Goal: Task Accomplishment & Management: Complete application form

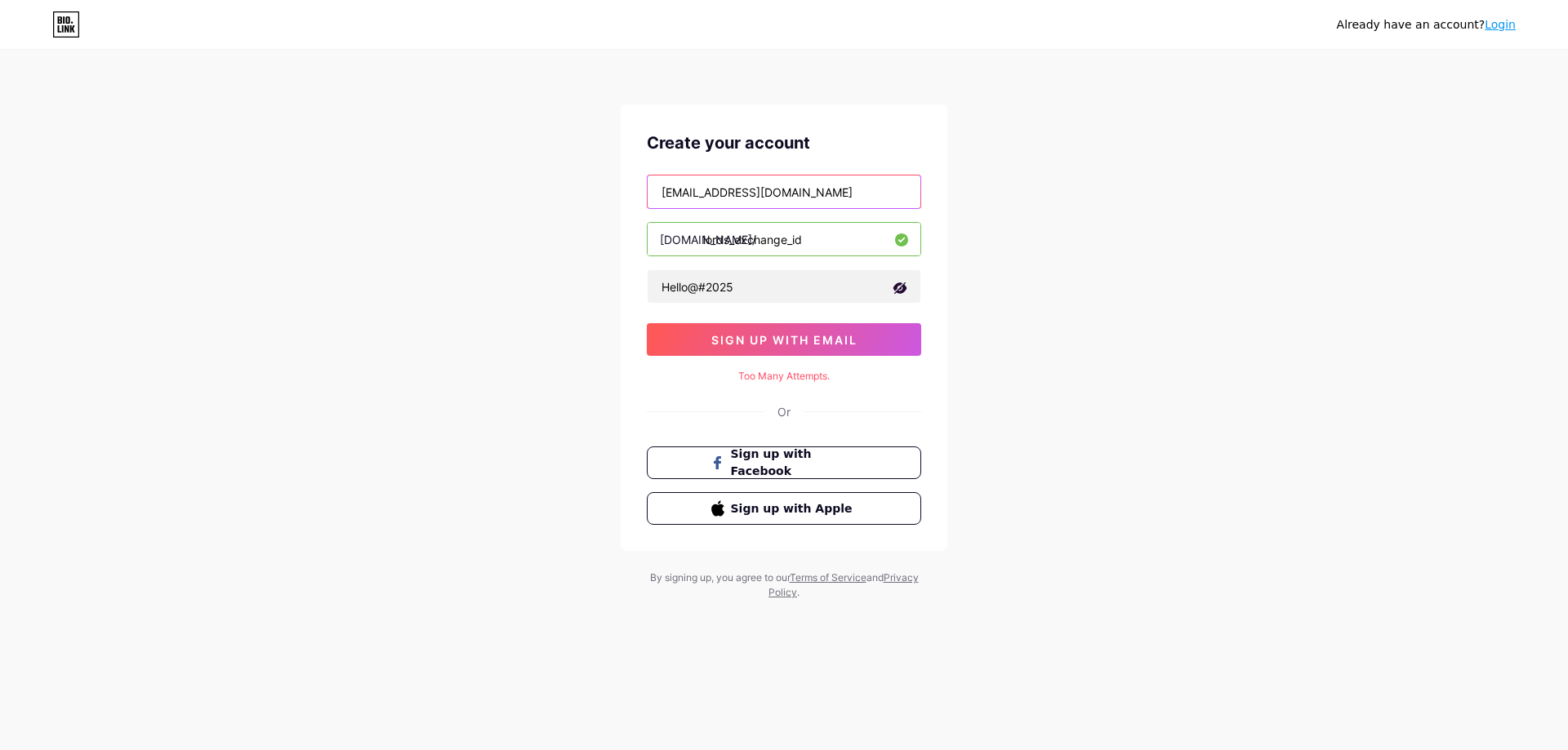
click at [719, 187] on input "[EMAIL_ADDRESS][DOMAIN_NAME]" at bounding box center [783, 192] width 273 height 33
type input "[EMAIL_ADDRESS][DOMAIN_NAME]"
click at [758, 349] on button "sign up with email" at bounding box center [783, 340] width 274 height 33
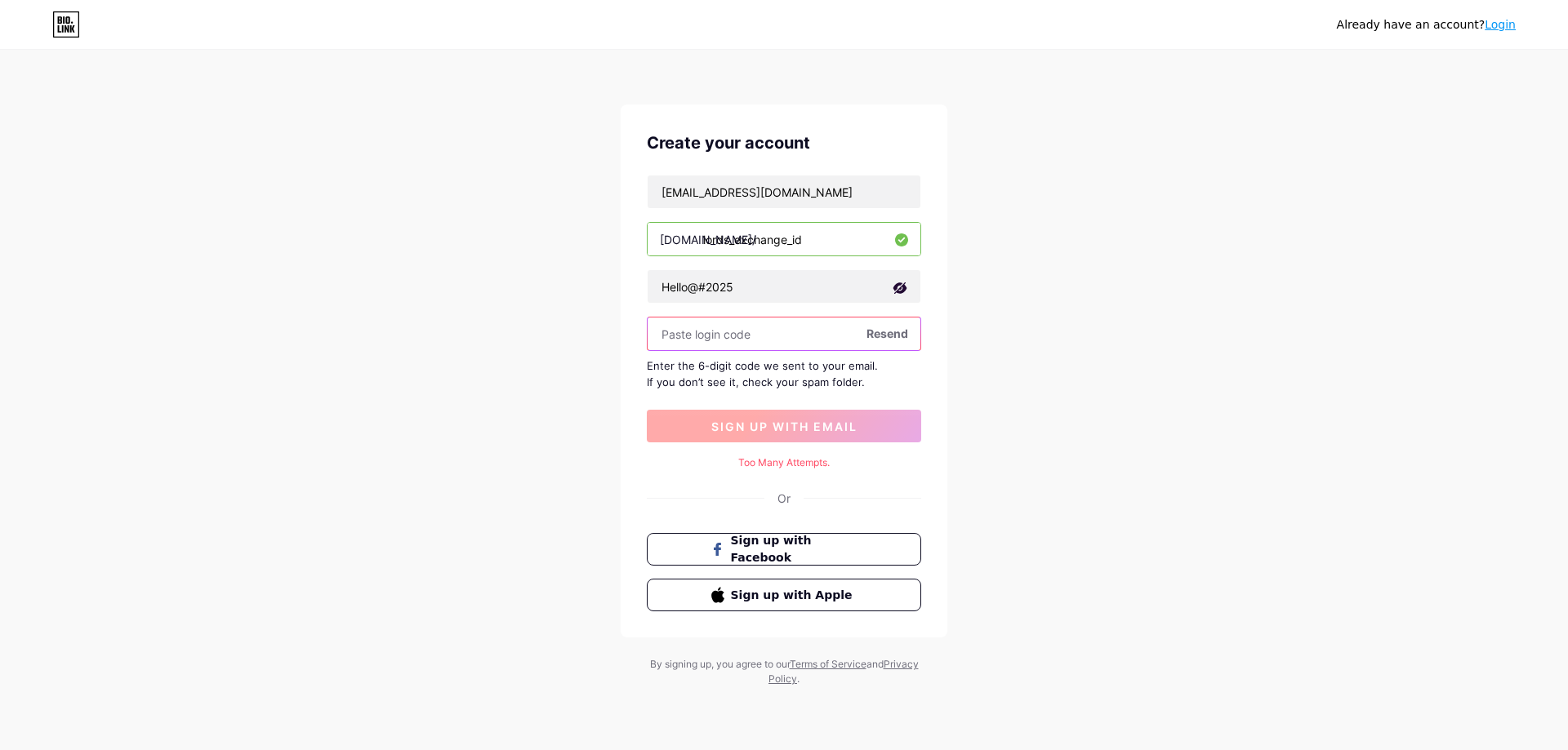
paste input "679115"
type input "679115"
click at [846, 422] on span "sign up with email" at bounding box center [785, 426] width 147 height 14
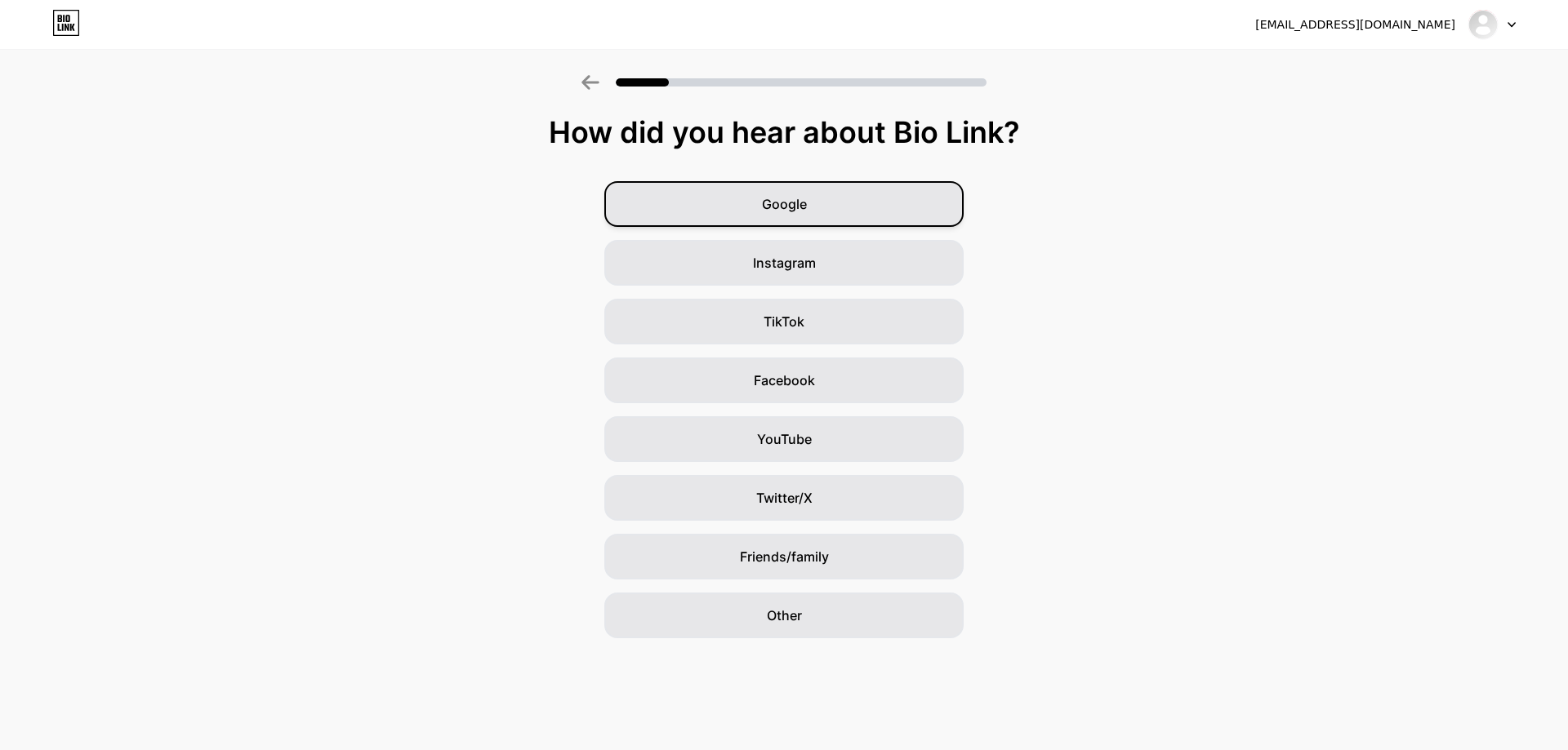
click at [754, 196] on div "Google" at bounding box center [784, 204] width 359 height 46
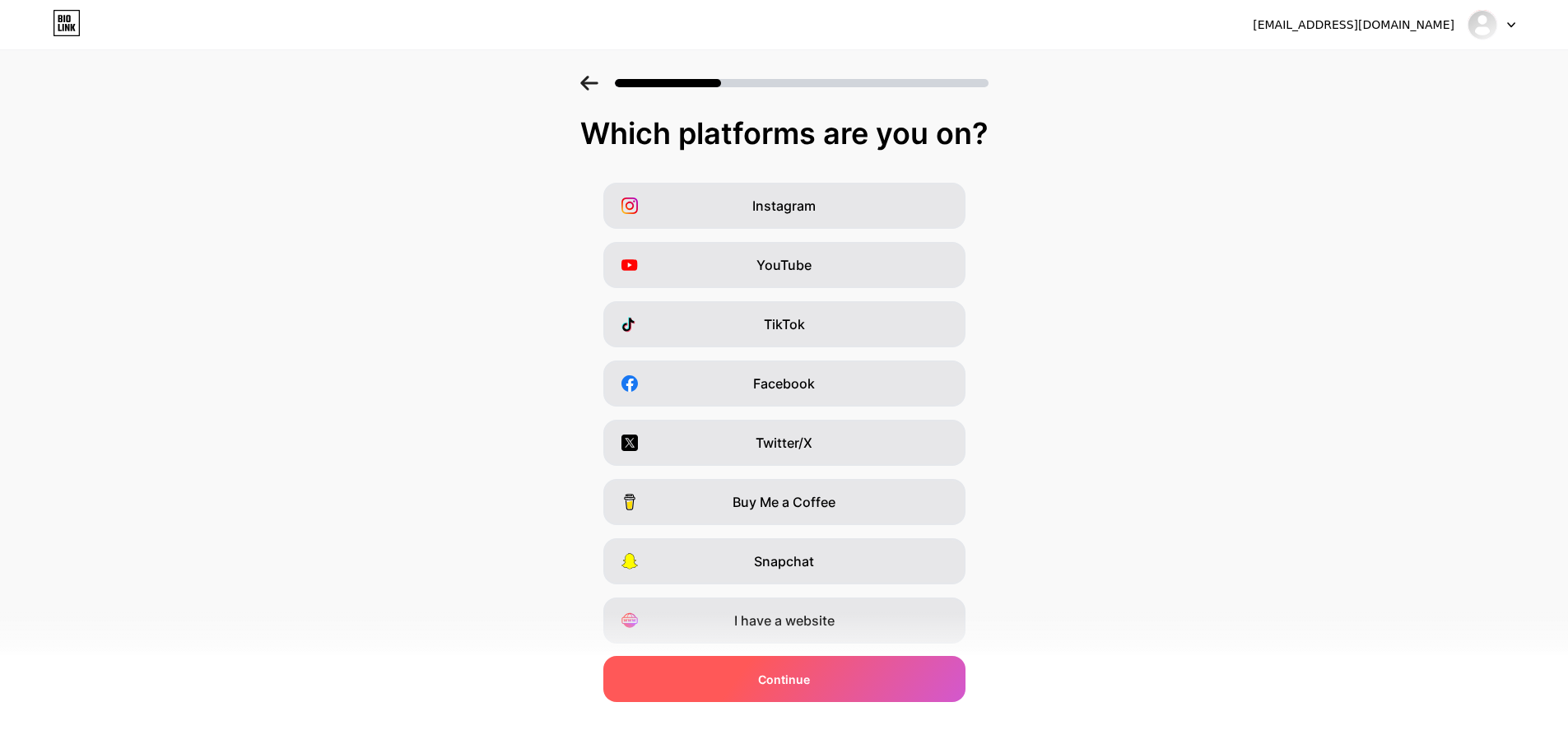
click at [770, 685] on span "Continue" at bounding box center [784, 679] width 51 height 17
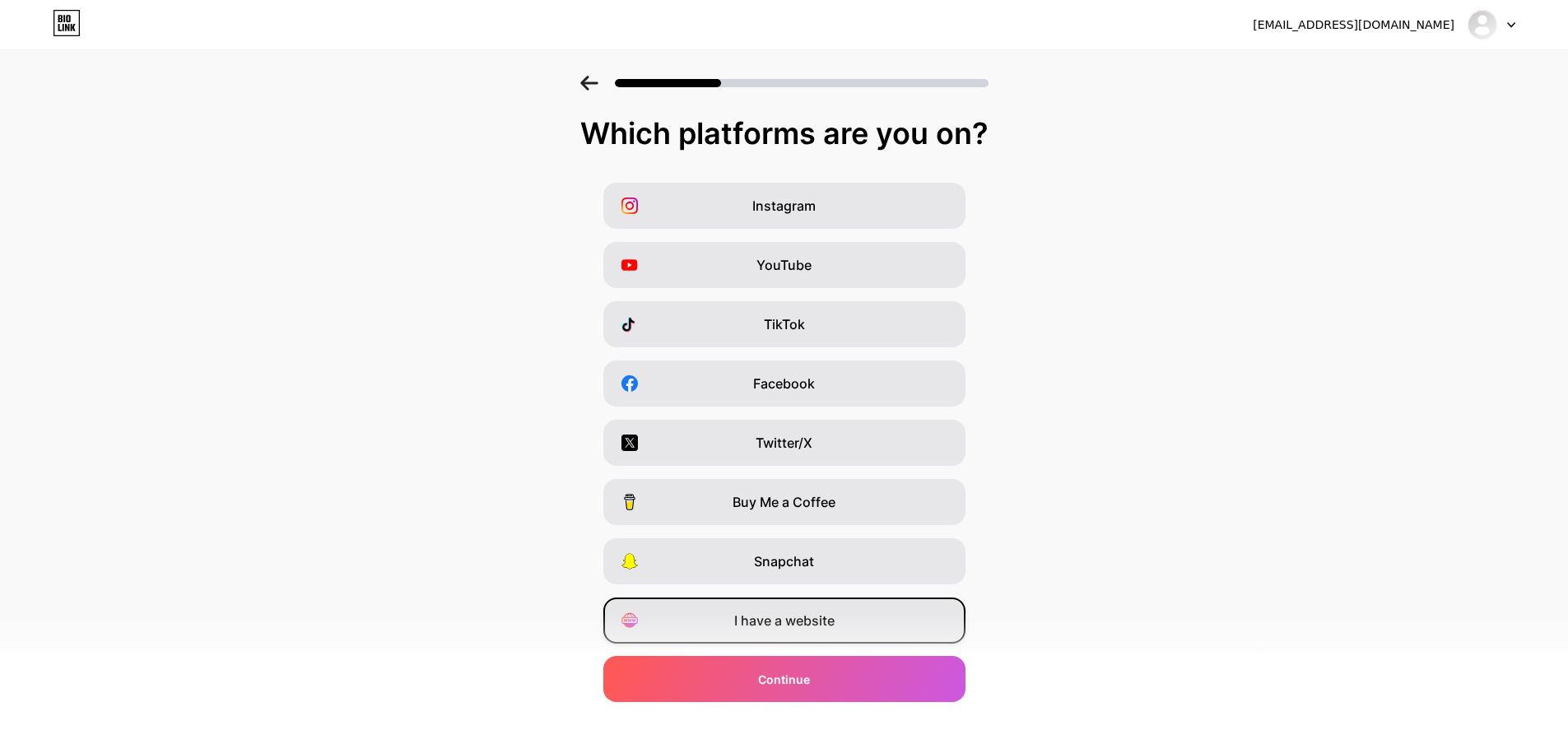
click at [788, 619] on span "I have a website" at bounding box center [784, 621] width 100 height 20
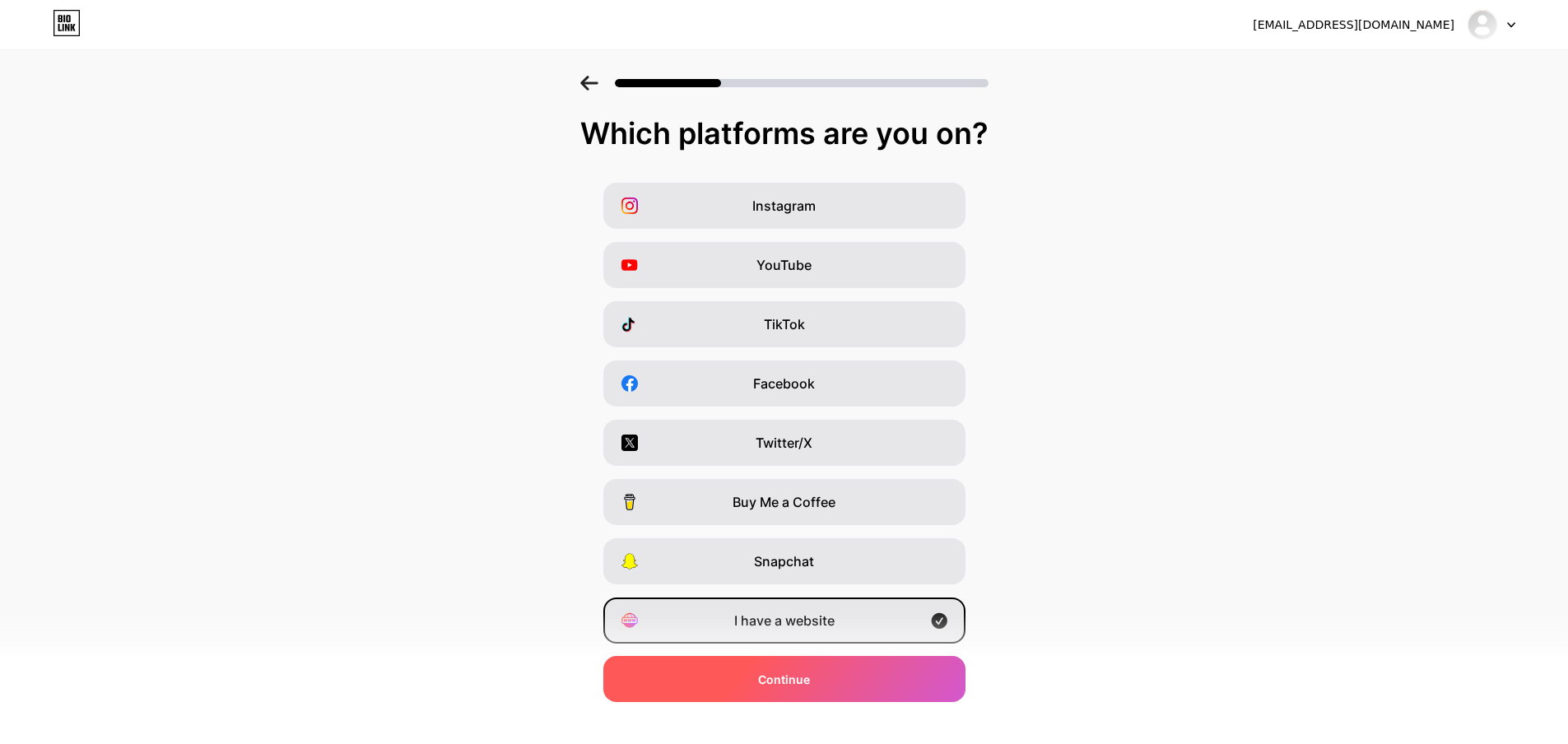
click at [800, 695] on div "Continue" at bounding box center [784, 679] width 362 height 46
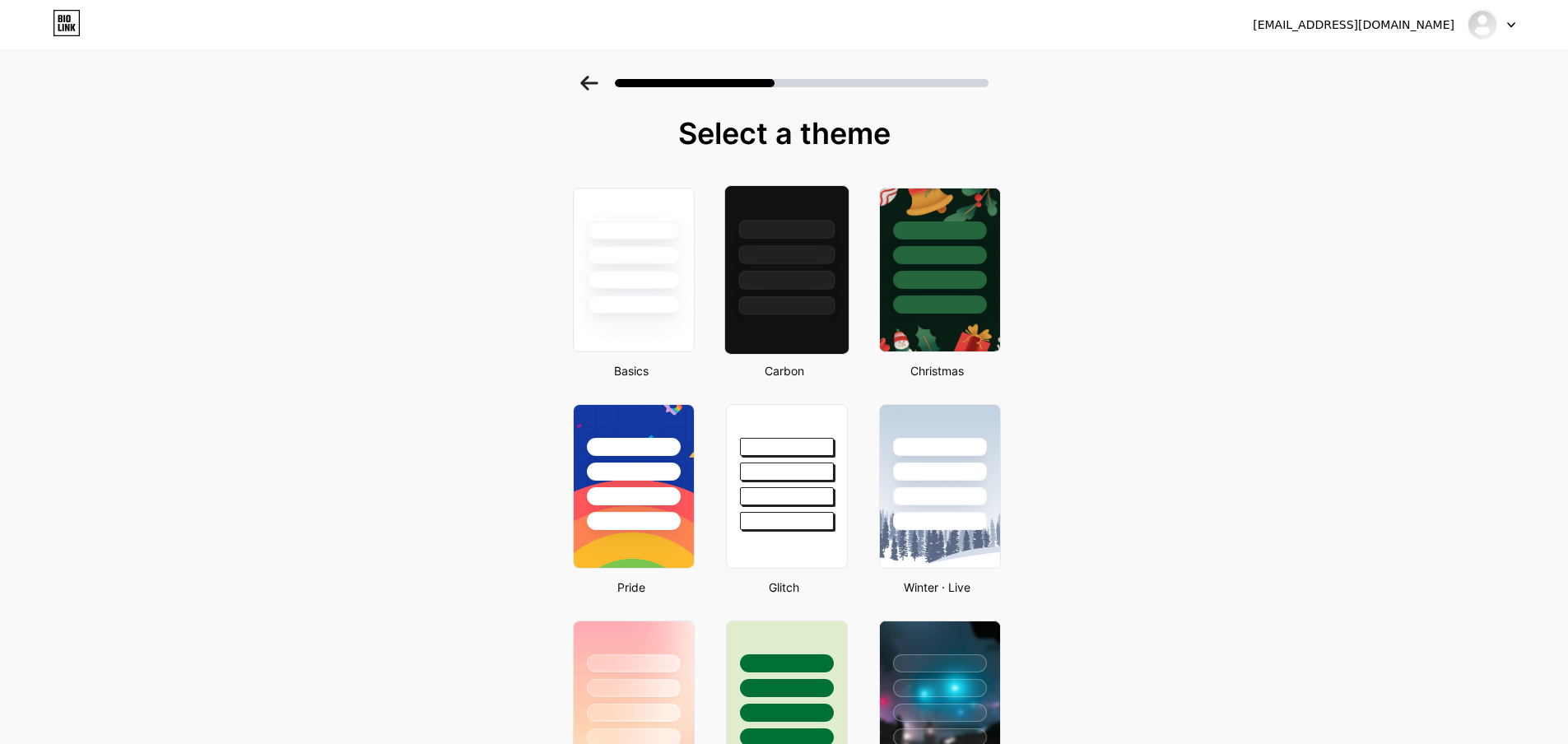
click at [797, 232] on div at bounding box center [787, 229] width 96 height 19
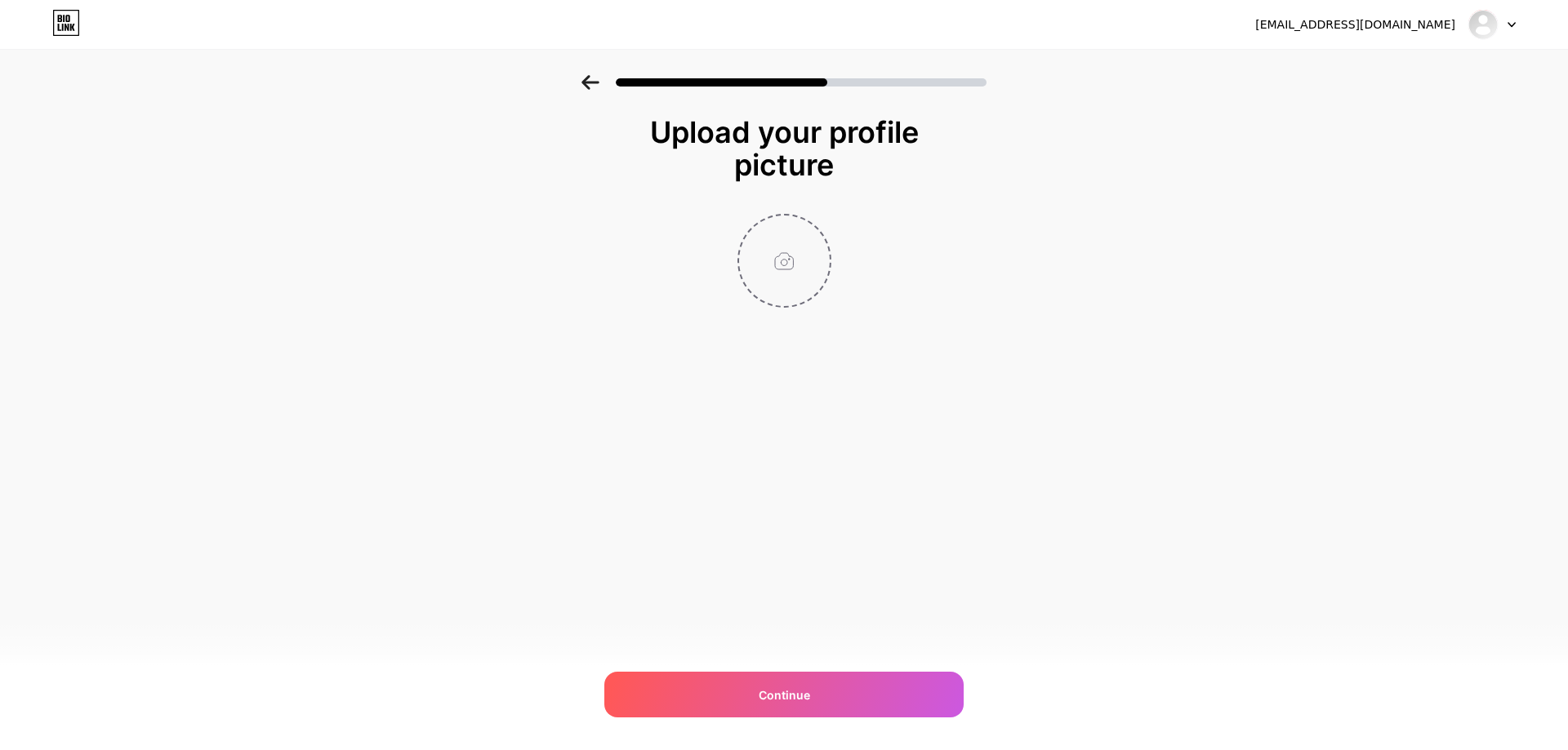
click at [785, 265] on input "file" at bounding box center [784, 261] width 91 height 91
type input "C:\fakepath\1-logo.jpg"
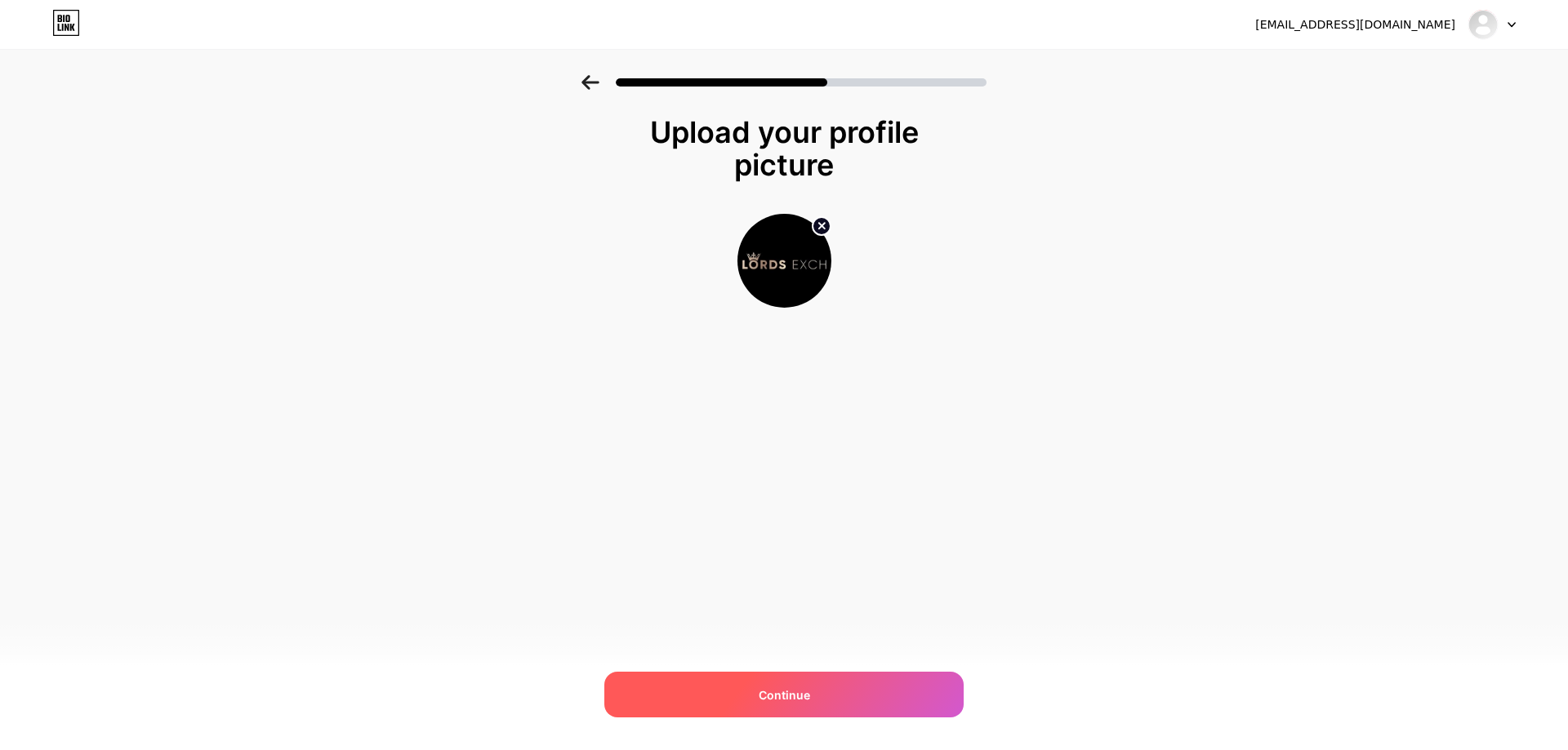
click at [736, 699] on div "Continue" at bounding box center [784, 695] width 359 height 46
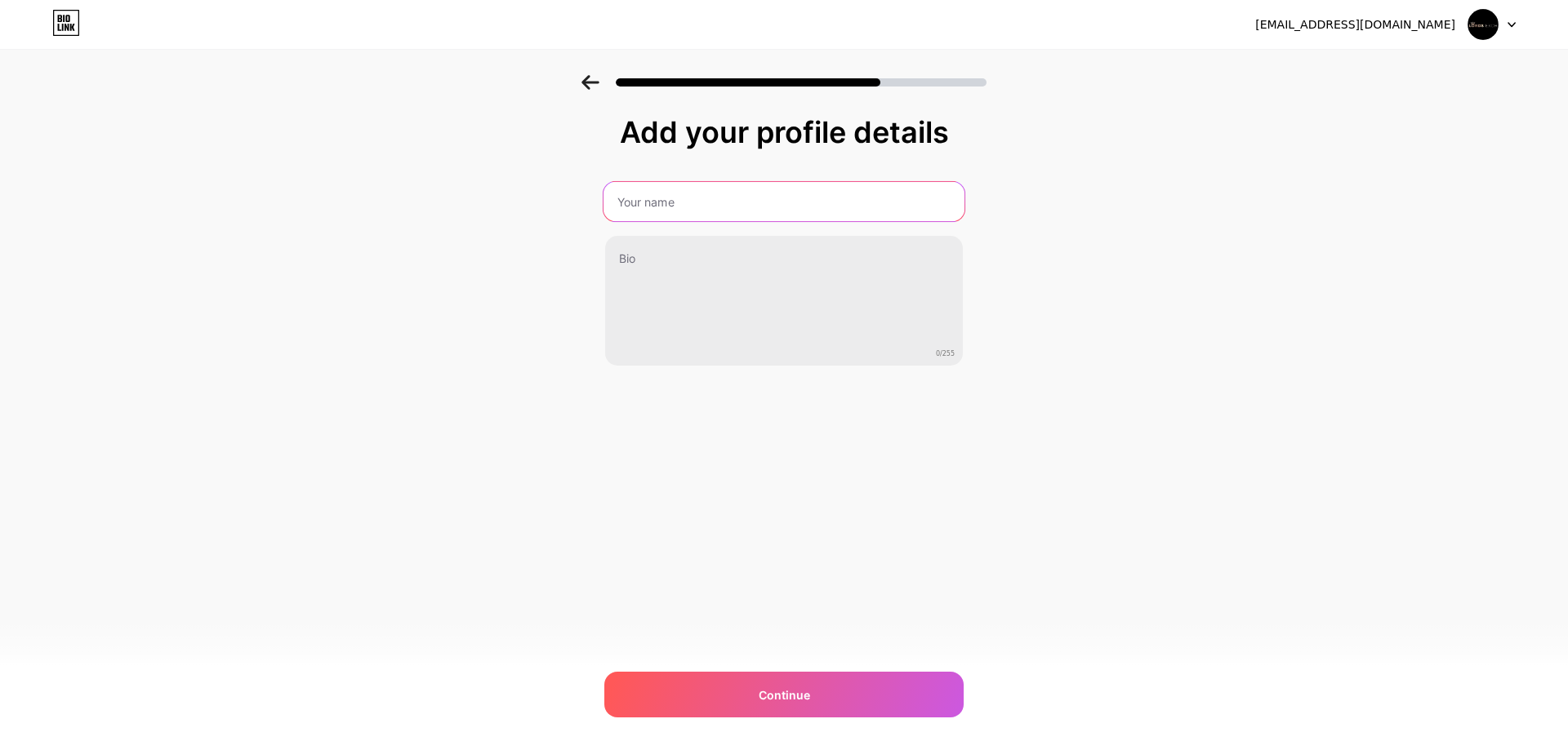
click at [708, 207] on input "text" at bounding box center [784, 202] width 361 height 40
type input "Lords Exchange - Official Gaming Platform"
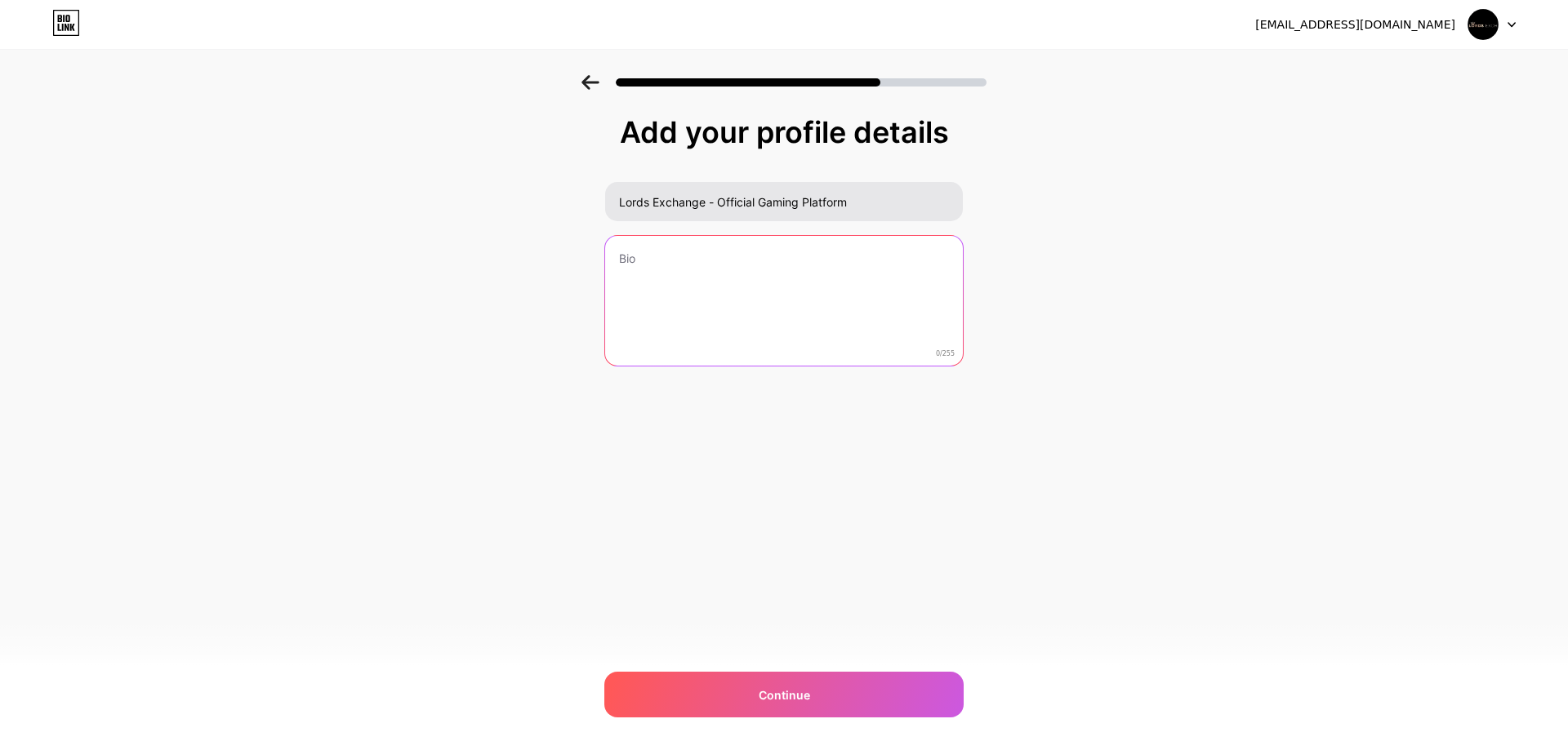
paste textarea "Get your verified Lords Exchange ID instantly and start wagering on cricket, fo…"
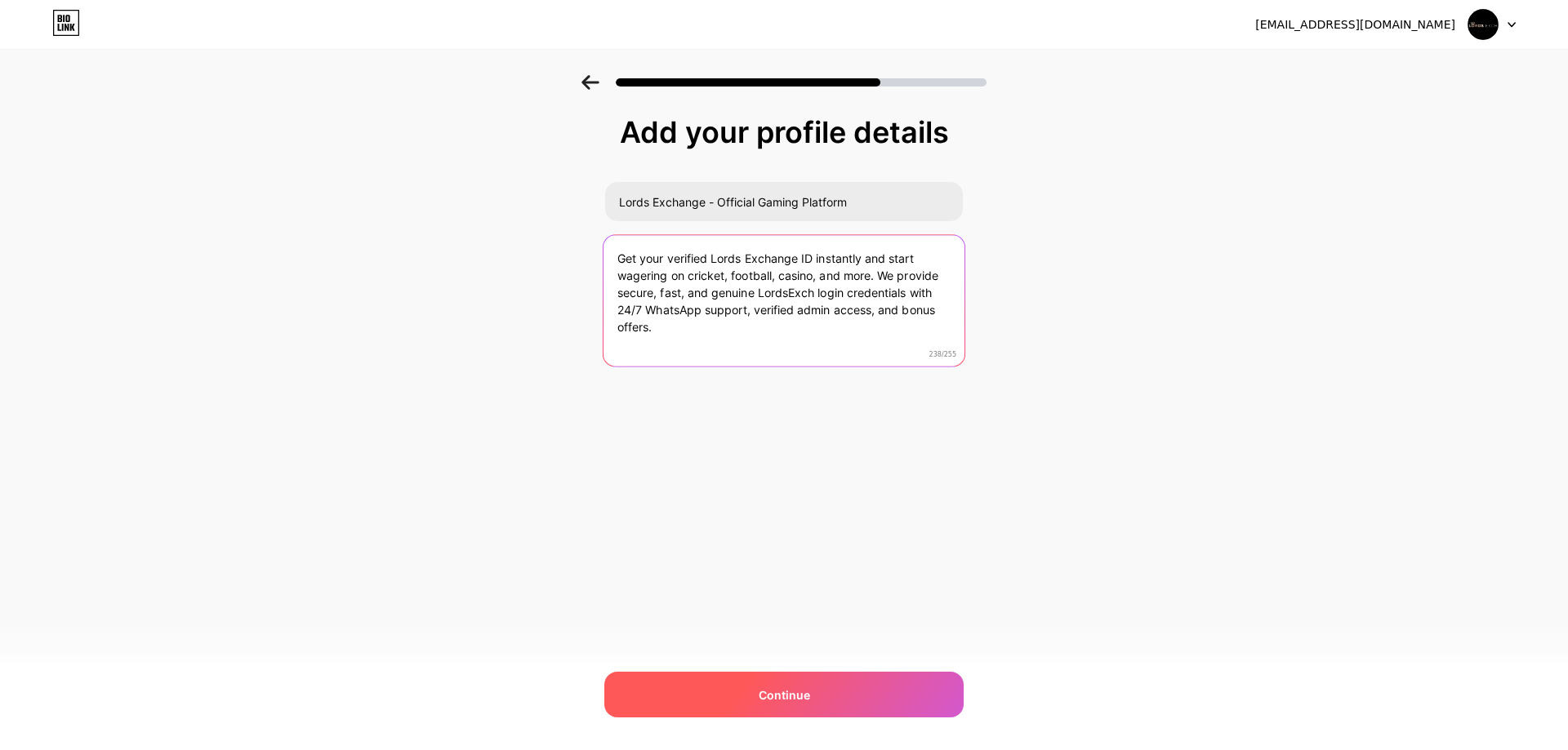
type textarea "Get your verified Lords Exchange ID instantly and start wagering on cricket, fo…"
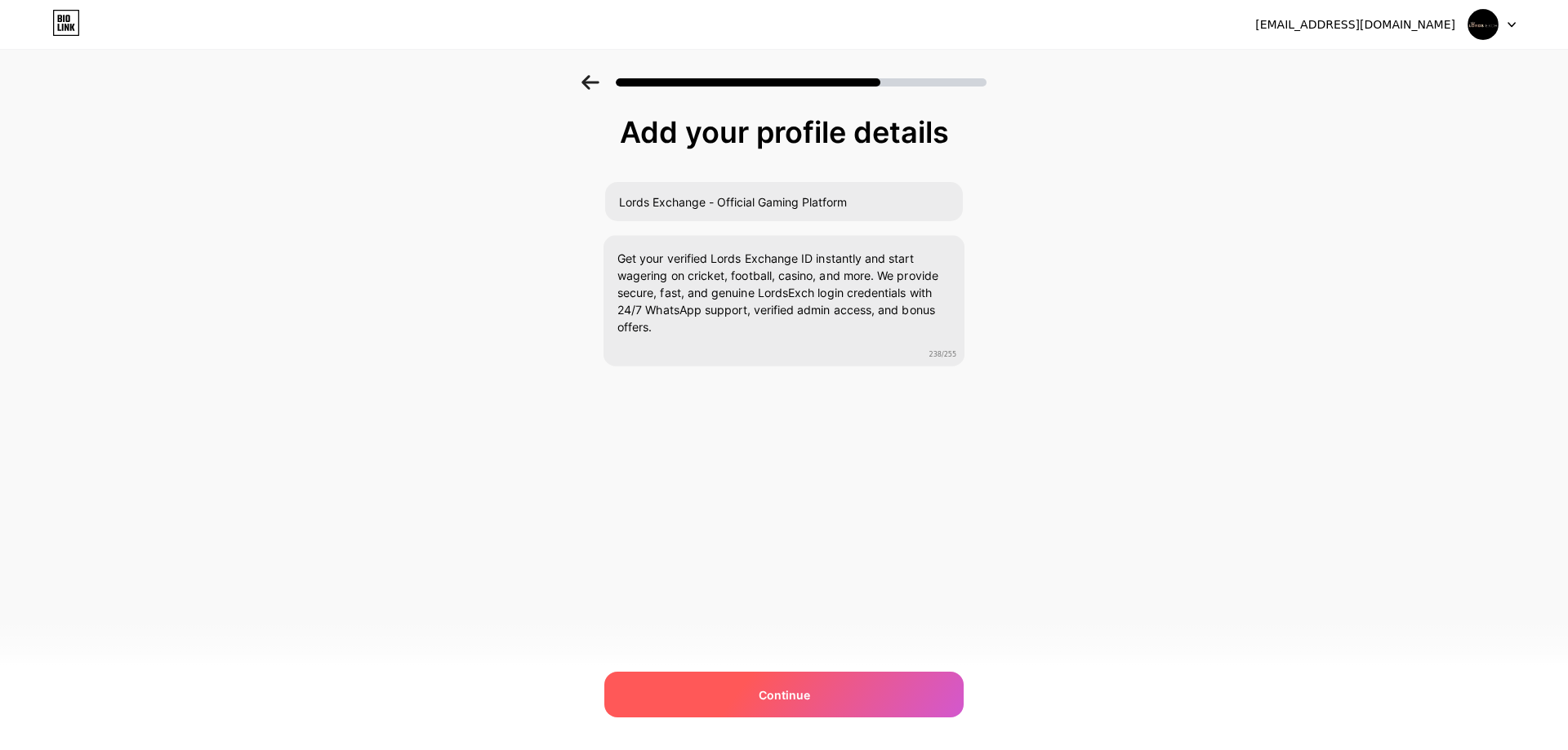
click at [814, 706] on div "Continue" at bounding box center [784, 695] width 359 height 46
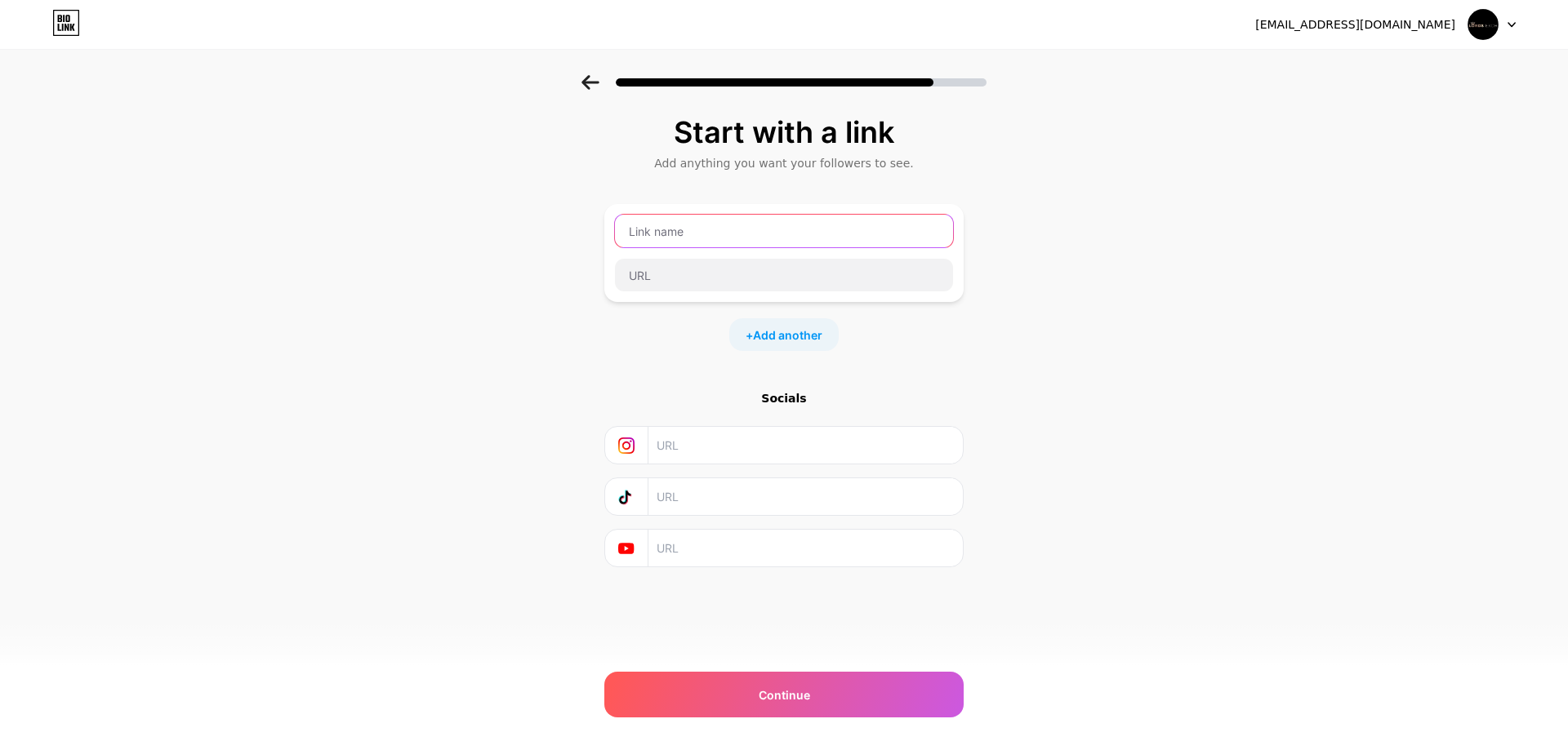
click at [727, 239] on input "text" at bounding box center [784, 231] width 338 height 33
type input "Lords Exch"
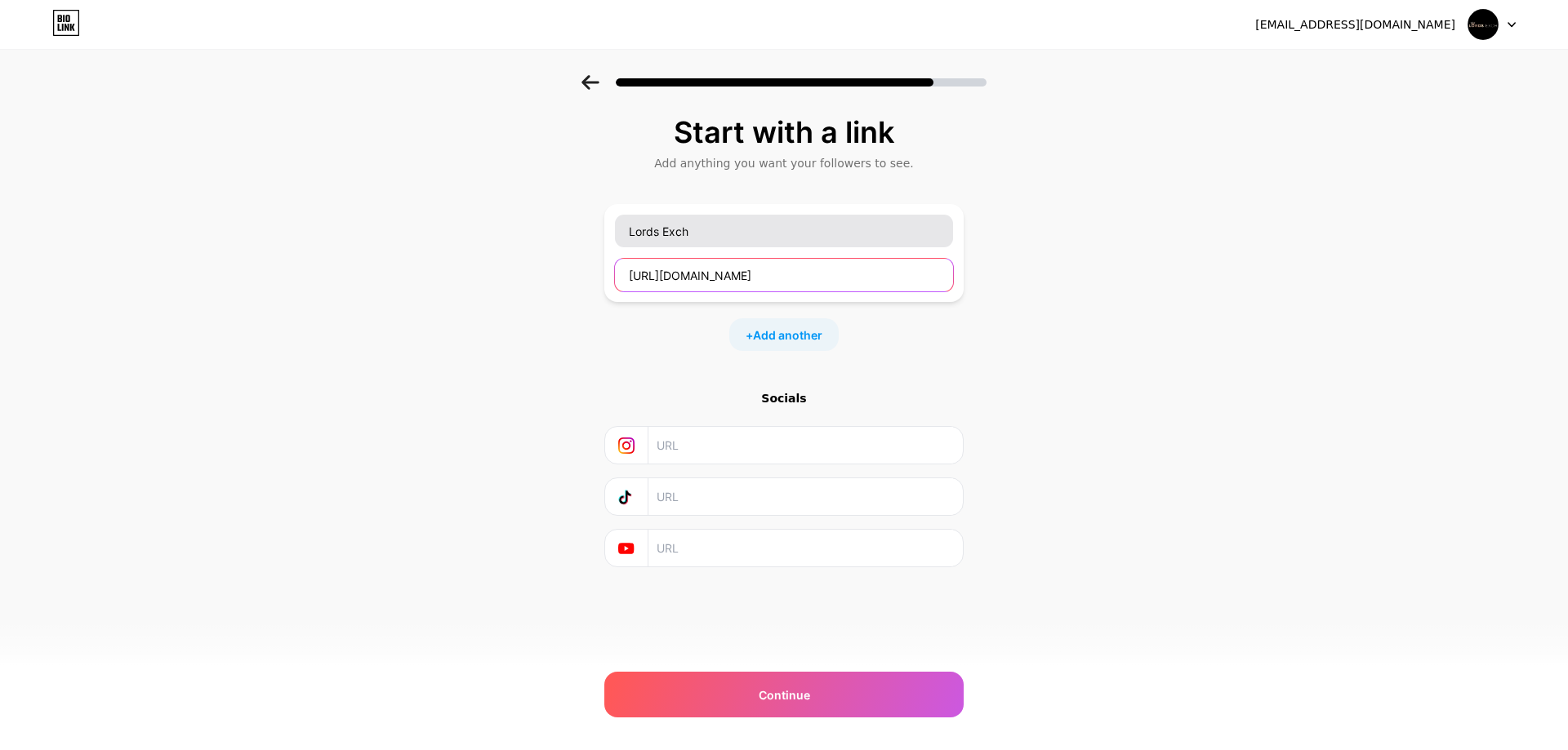
type input "[URL][DOMAIN_NAME]"
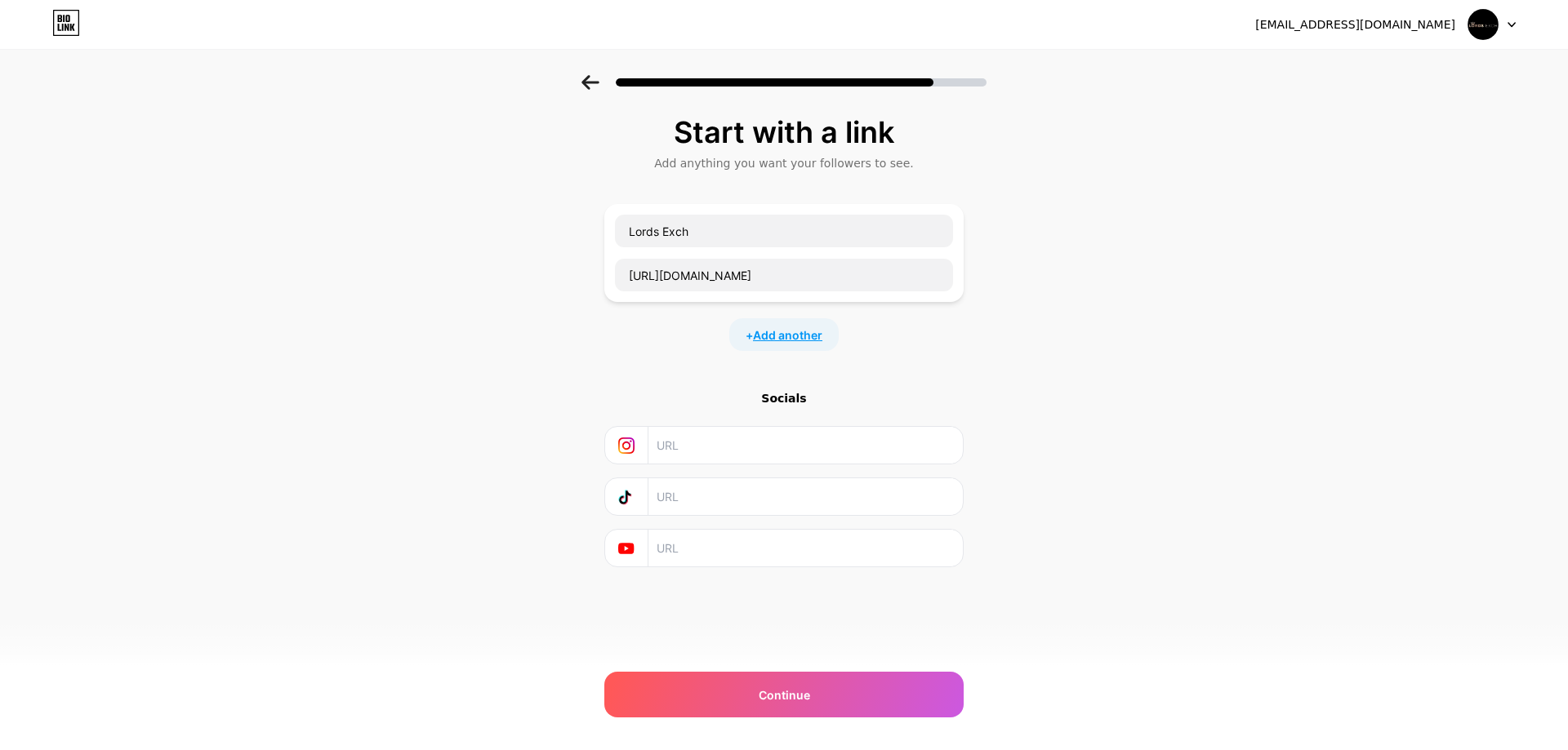
click at [765, 339] on span "Add another" at bounding box center [787, 335] width 69 height 17
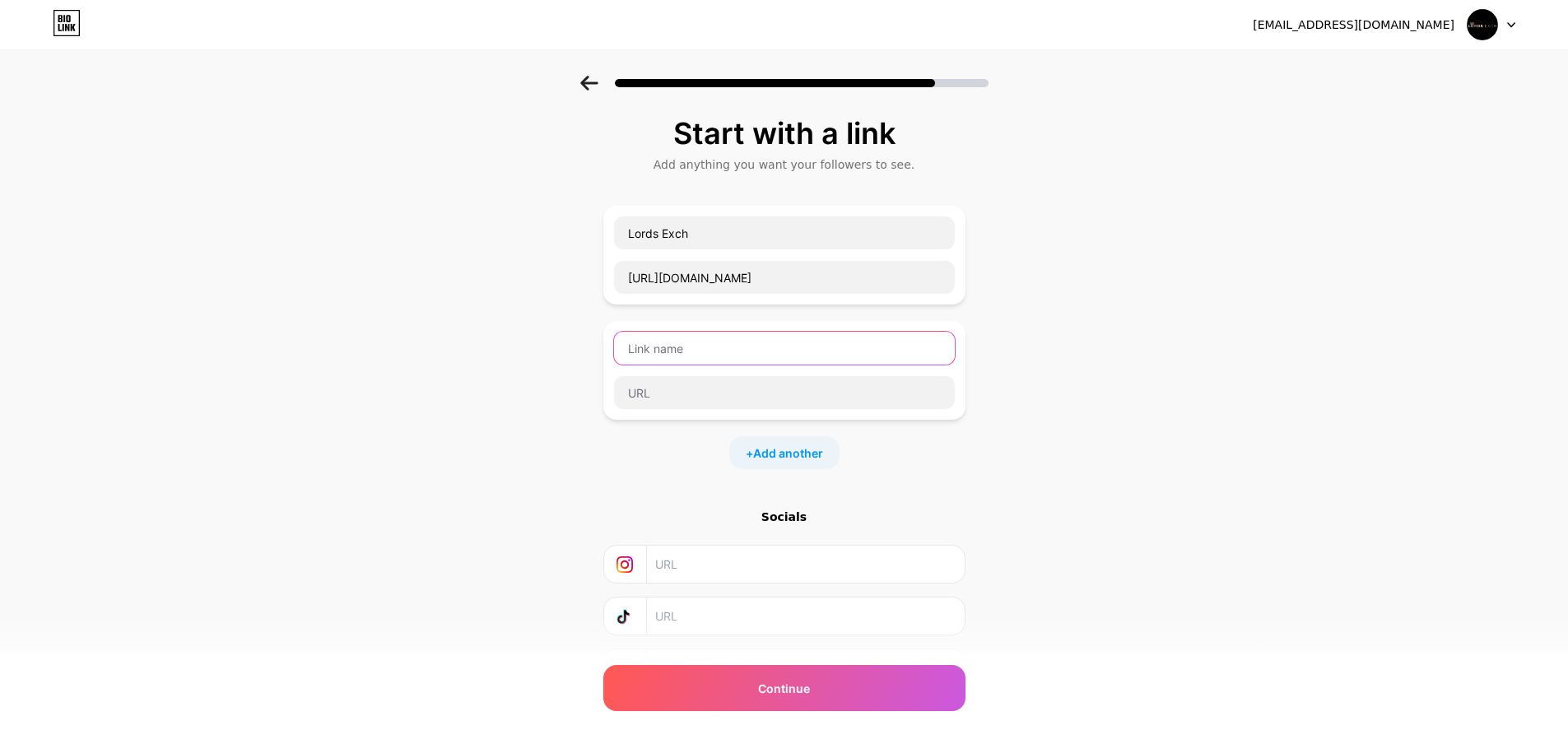
click at [752, 336] on input "text" at bounding box center [784, 349] width 341 height 33
type input "Lords Exchange"
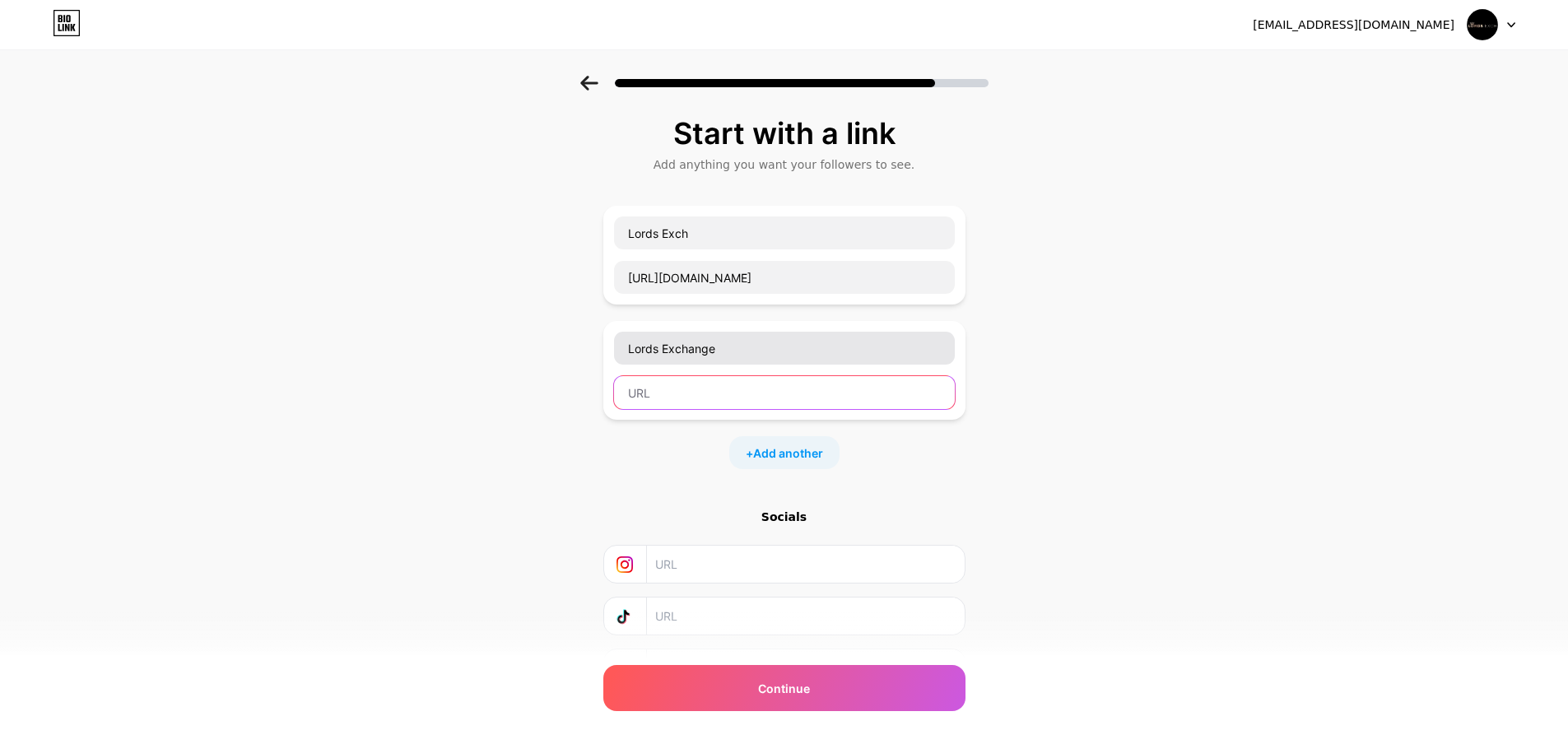
paste input "[URL][DOMAIN_NAME]"
type input "[URL][DOMAIN_NAME]"
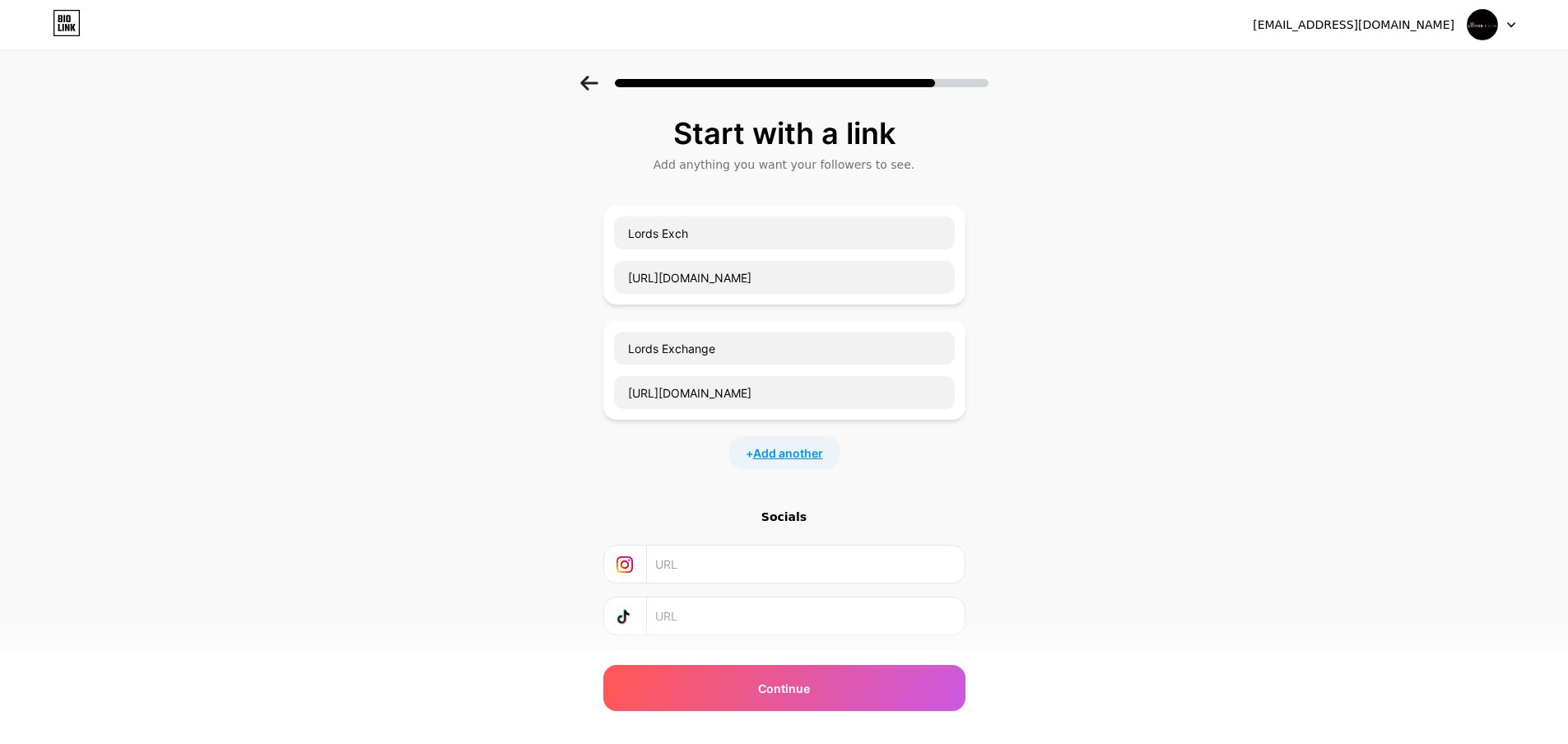
click at [800, 457] on span "Add another" at bounding box center [788, 453] width 70 height 17
click at [745, 462] on input "text" at bounding box center [784, 463] width 341 height 33
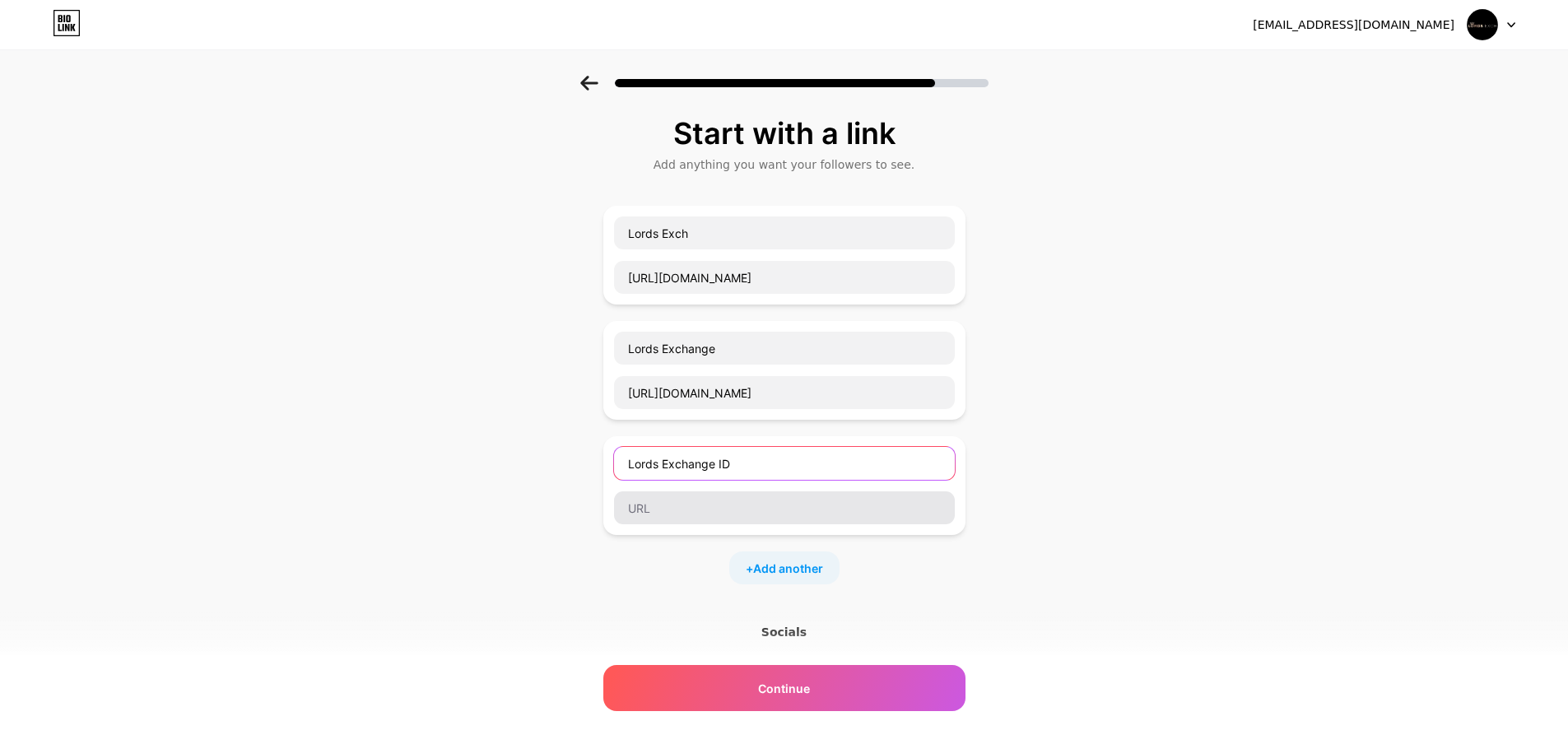
type input "Lords Exchange ID"
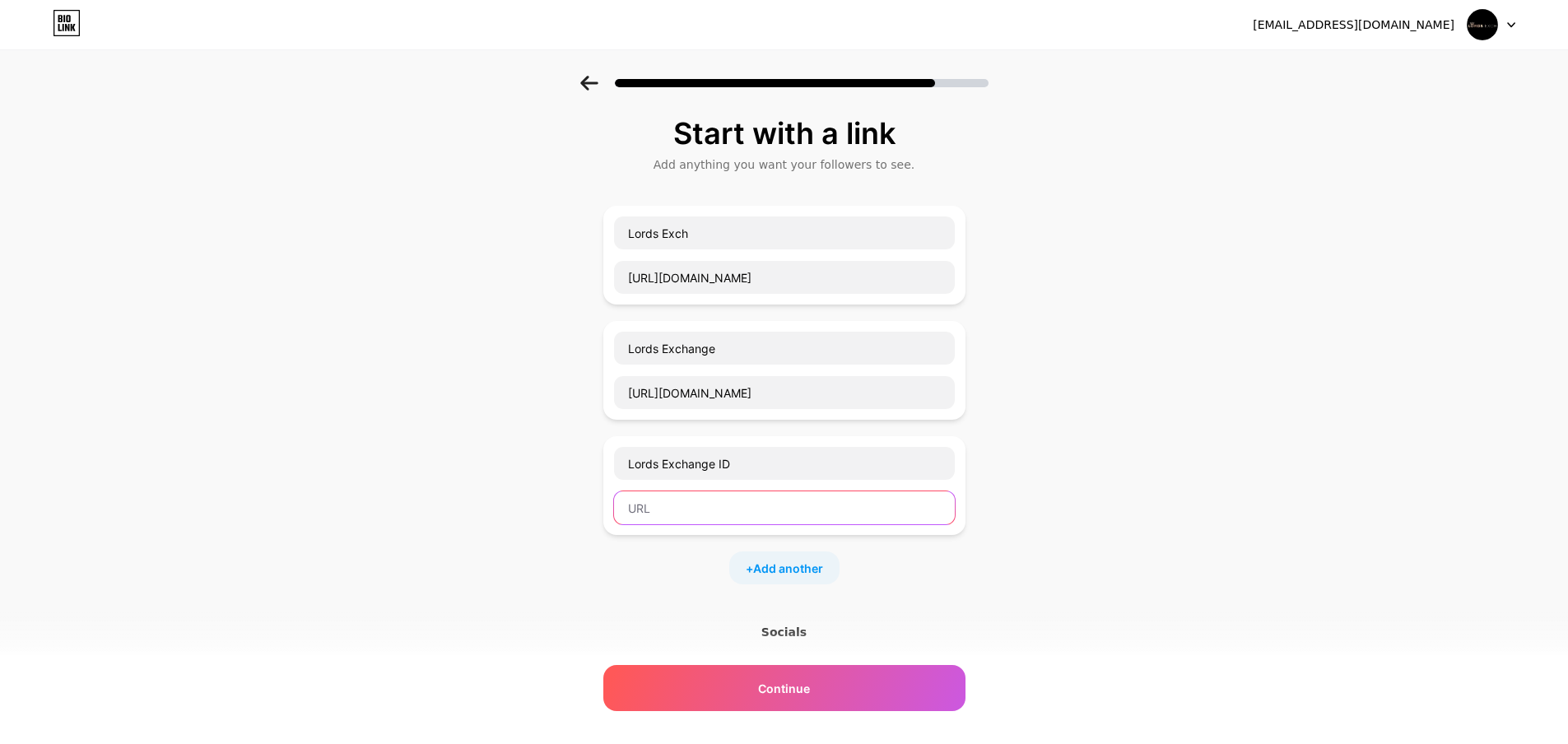
paste input "[URL][DOMAIN_NAME]"
type input "[URL][DOMAIN_NAME]"
click at [794, 580] on div "+ Add another" at bounding box center [784, 568] width 110 height 33
click at [794, 581] on input "text" at bounding box center [784, 579] width 341 height 33
type input "Lords Exchange WhatsApp Number"
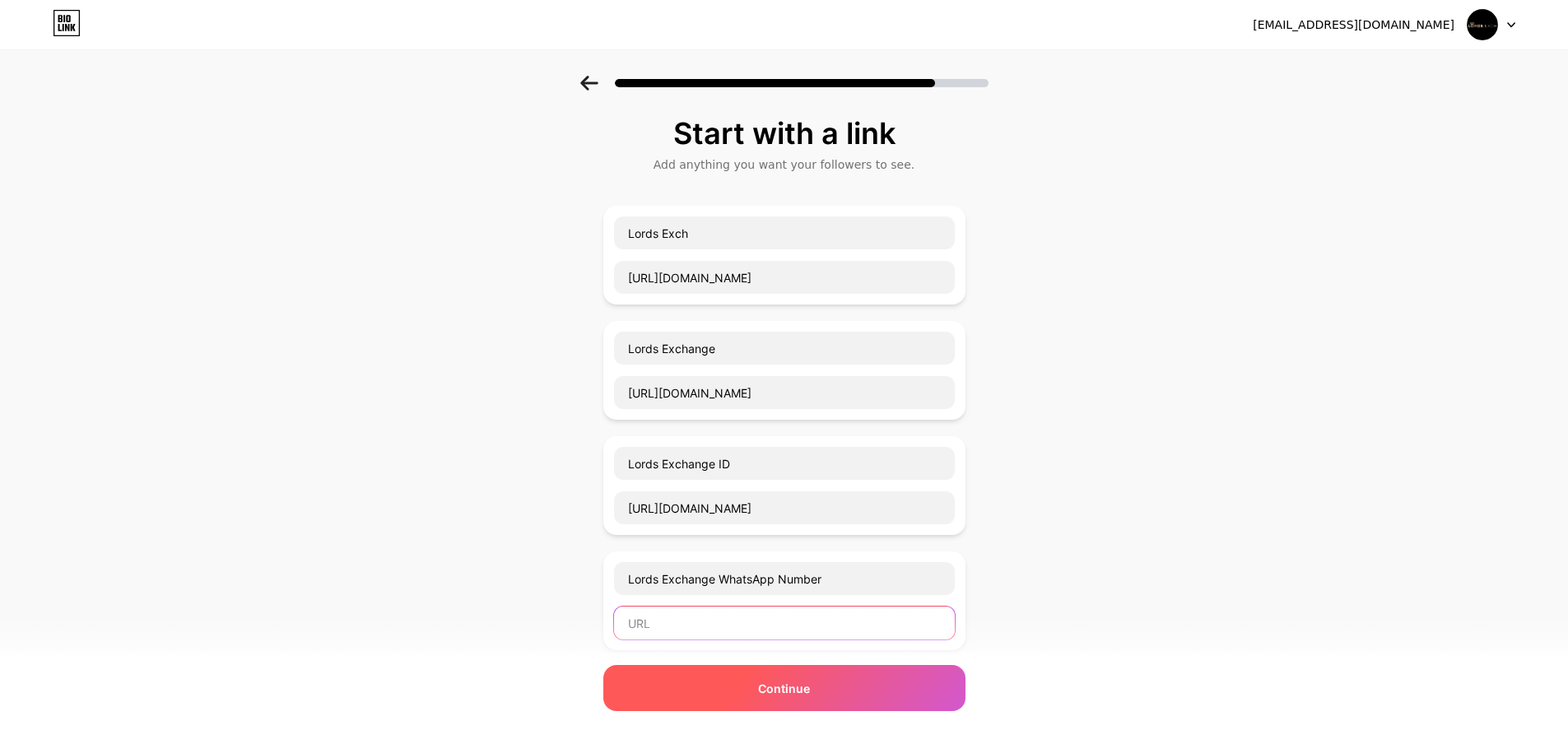
paste input "[URL][DOMAIN_NAME]"
type input "[URL][DOMAIN_NAME]"
click at [767, 694] on span "Continue" at bounding box center [784, 688] width 51 height 17
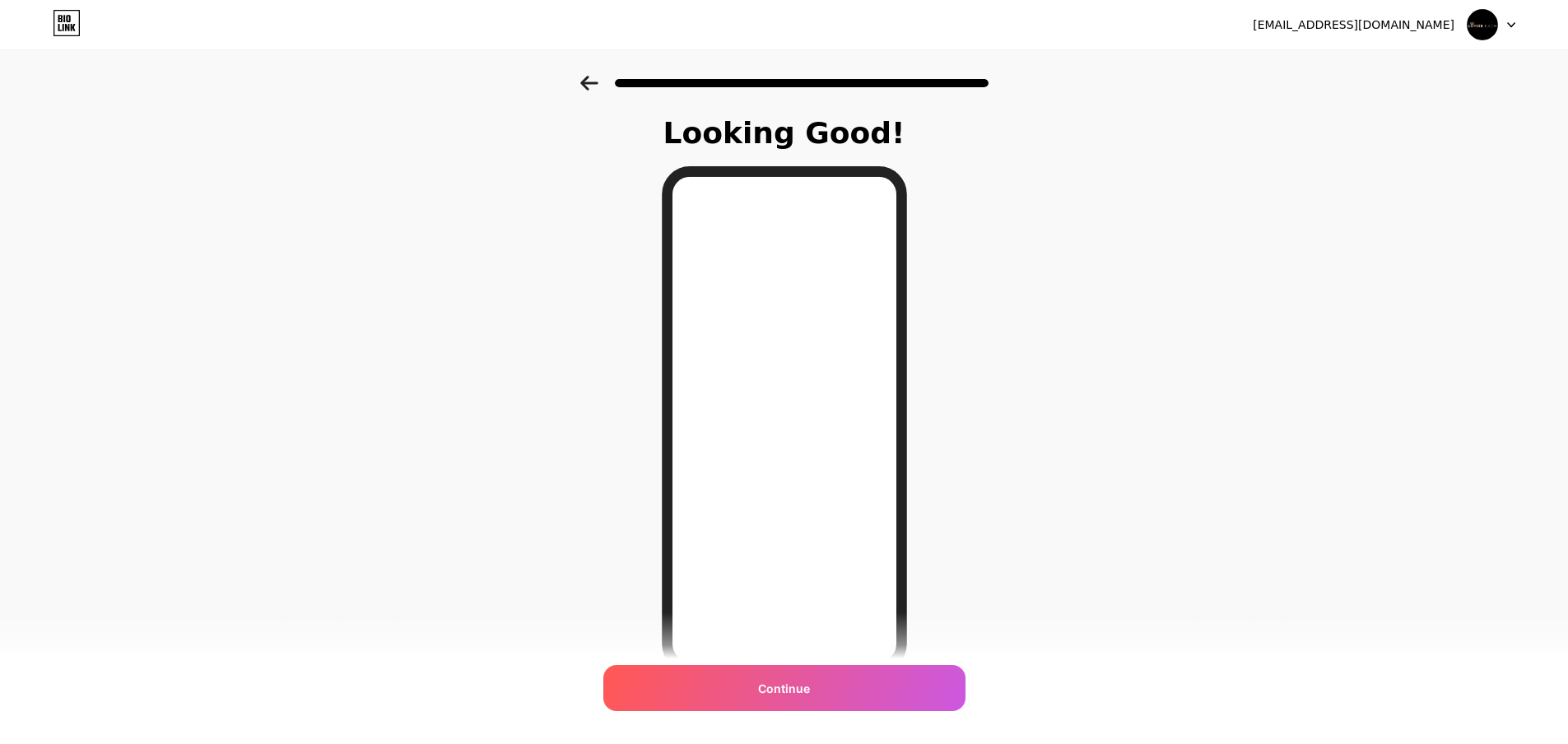
scroll to position [83, 0]
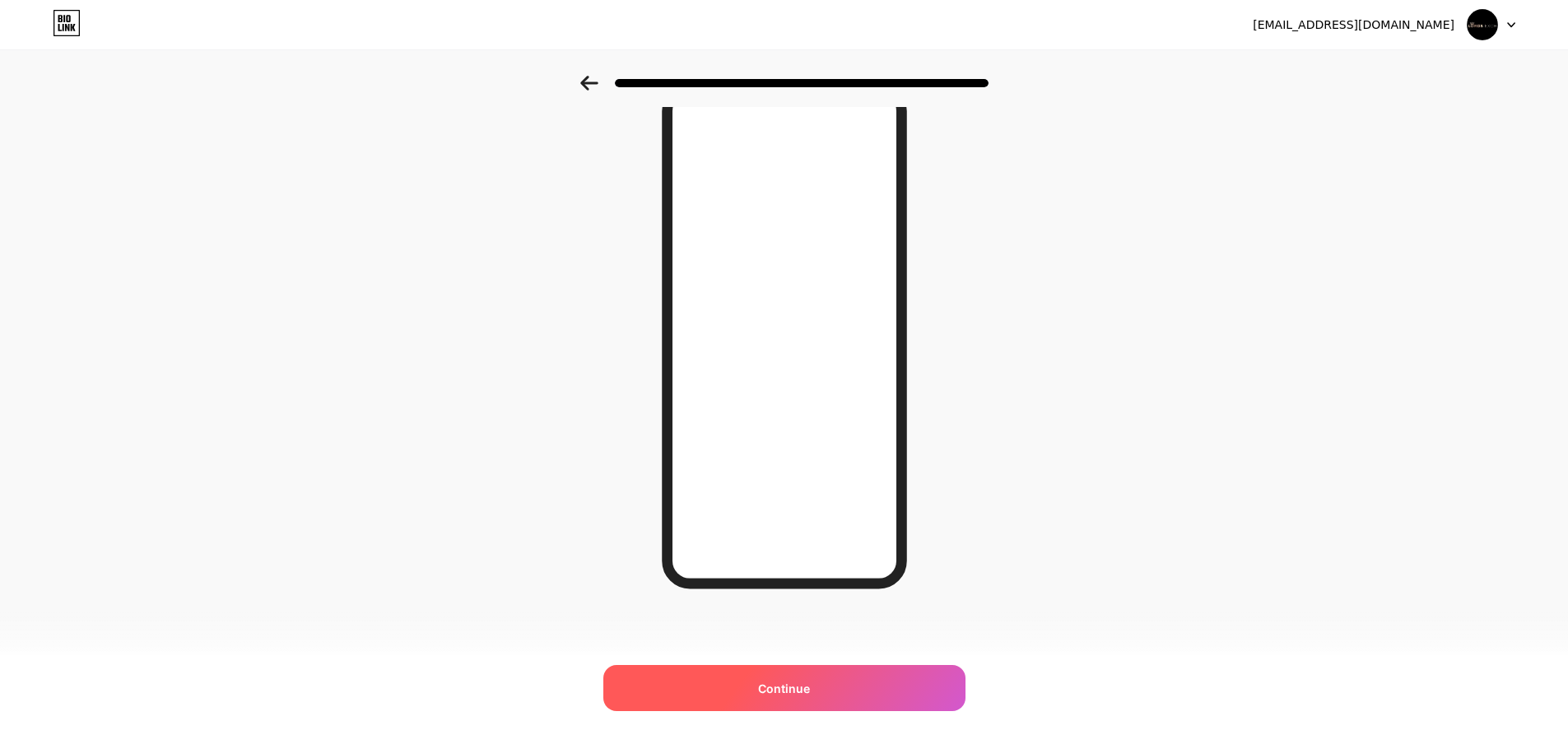
click at [796, 693] on span "Continue" at bounding box center [784, 688] width 51 height 17
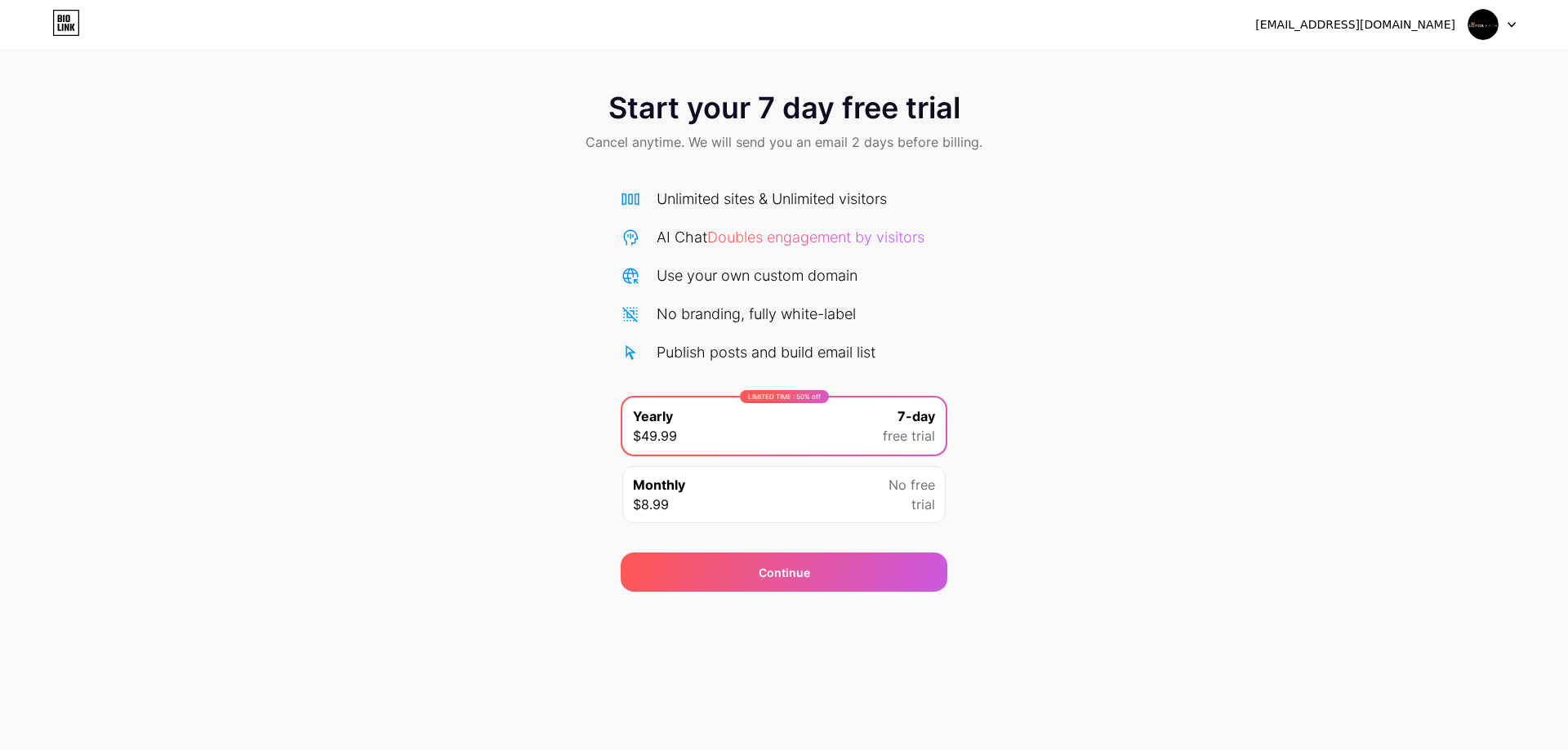
click at [1512, 19] on div at bounding box center [1492, 25] width 48 height 30
click at [1383, 29] on div "[EMAIL_ADDRESS][DOMAIN_NAME]" at bounding box center [1355, 25] width 200 height 17
click at [1127, 144] on div "Start your 7 day free trial Cancel anytime. We will send you an email 2 days be…" at bounding box center [784, 123] width 1568 height 96
click at [791, 583] on div "Continue" at bounding box center [784, 572] width 327 height 40
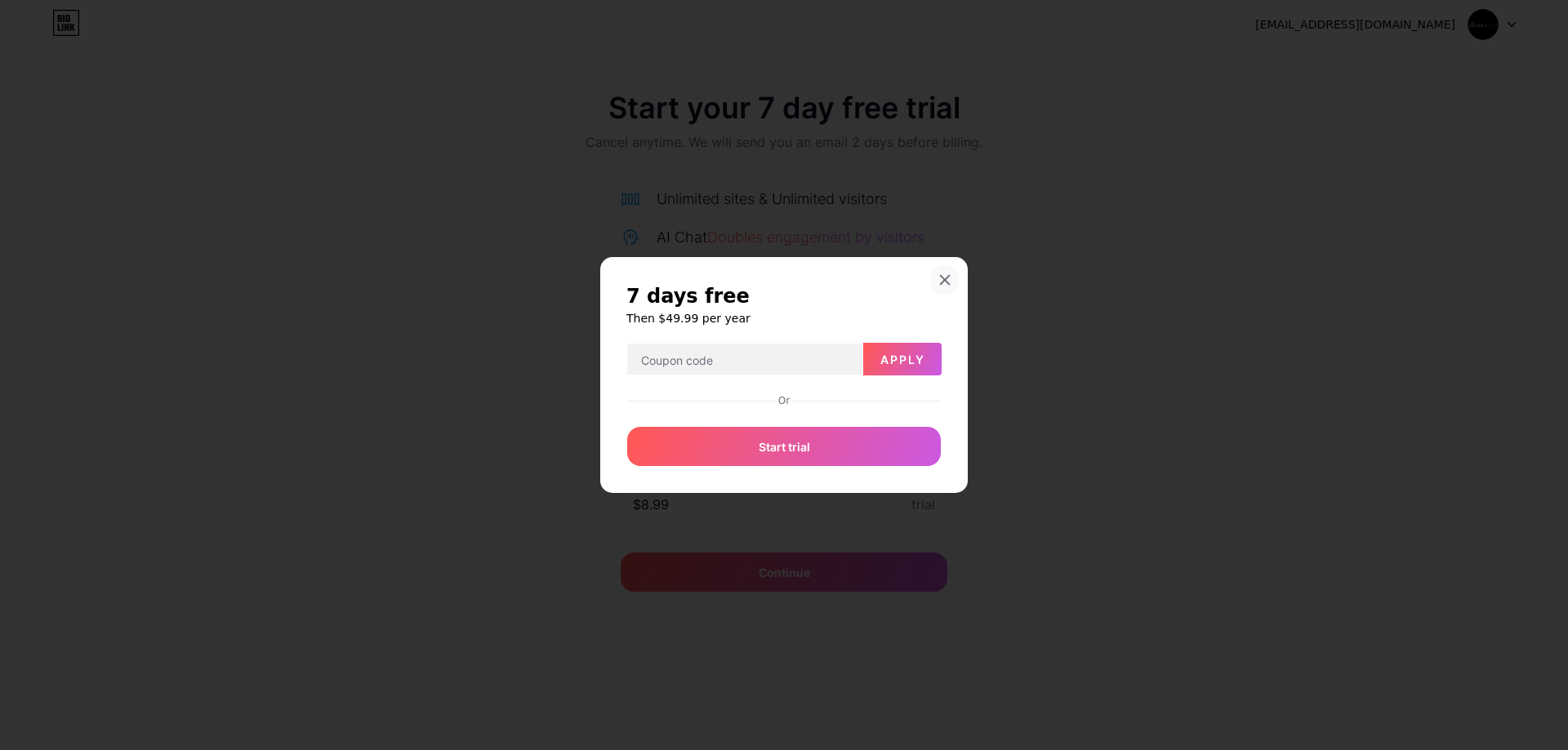
click at [937, 282] on div at bounding box center [945, 280] width 30 height 30
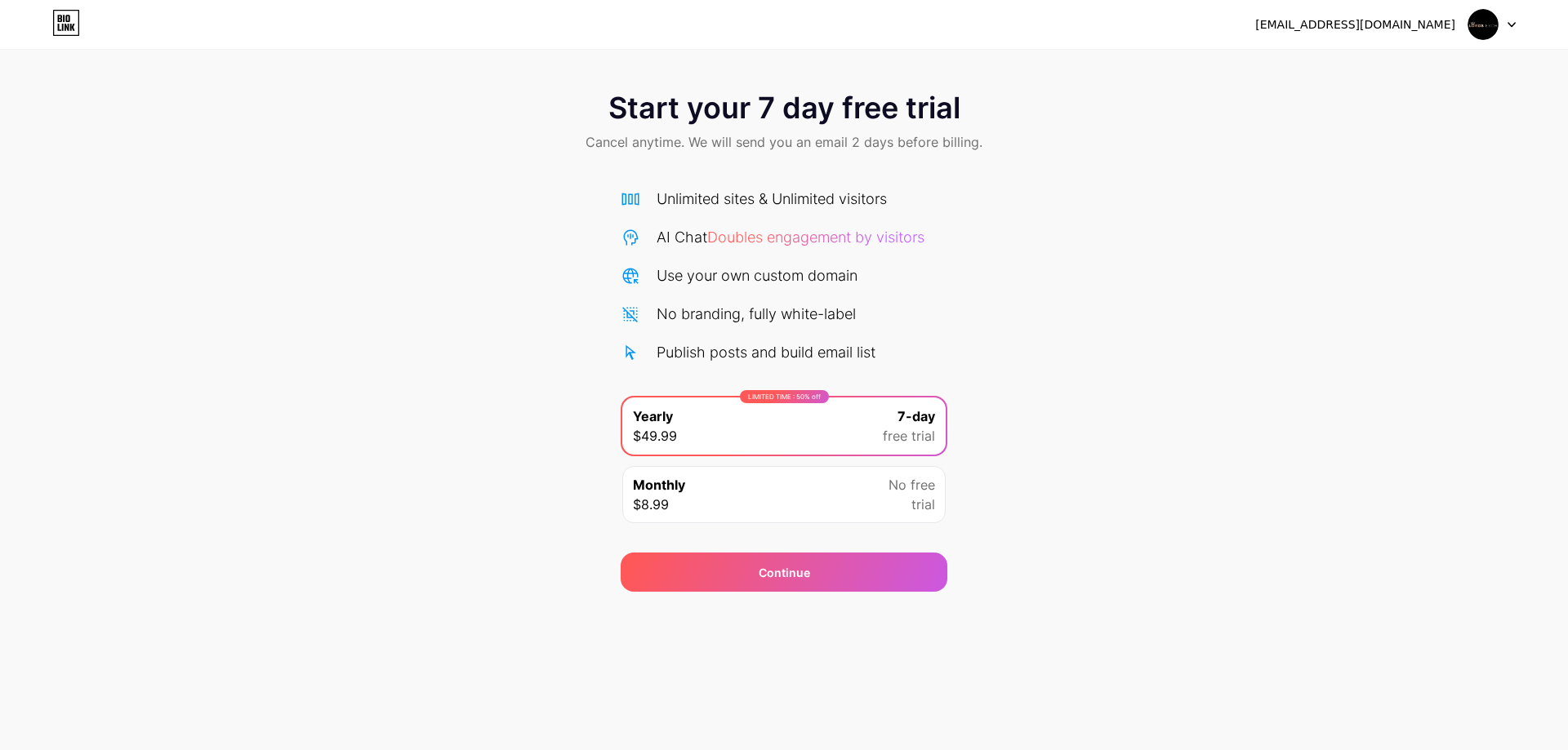
click at [871, 273] on div "Use your own custom domain" at bounding box center [784, 275] width 327 height 22
click at [768, 576] on span "Continue" at bounding box center [784, 572] width 51 height 17
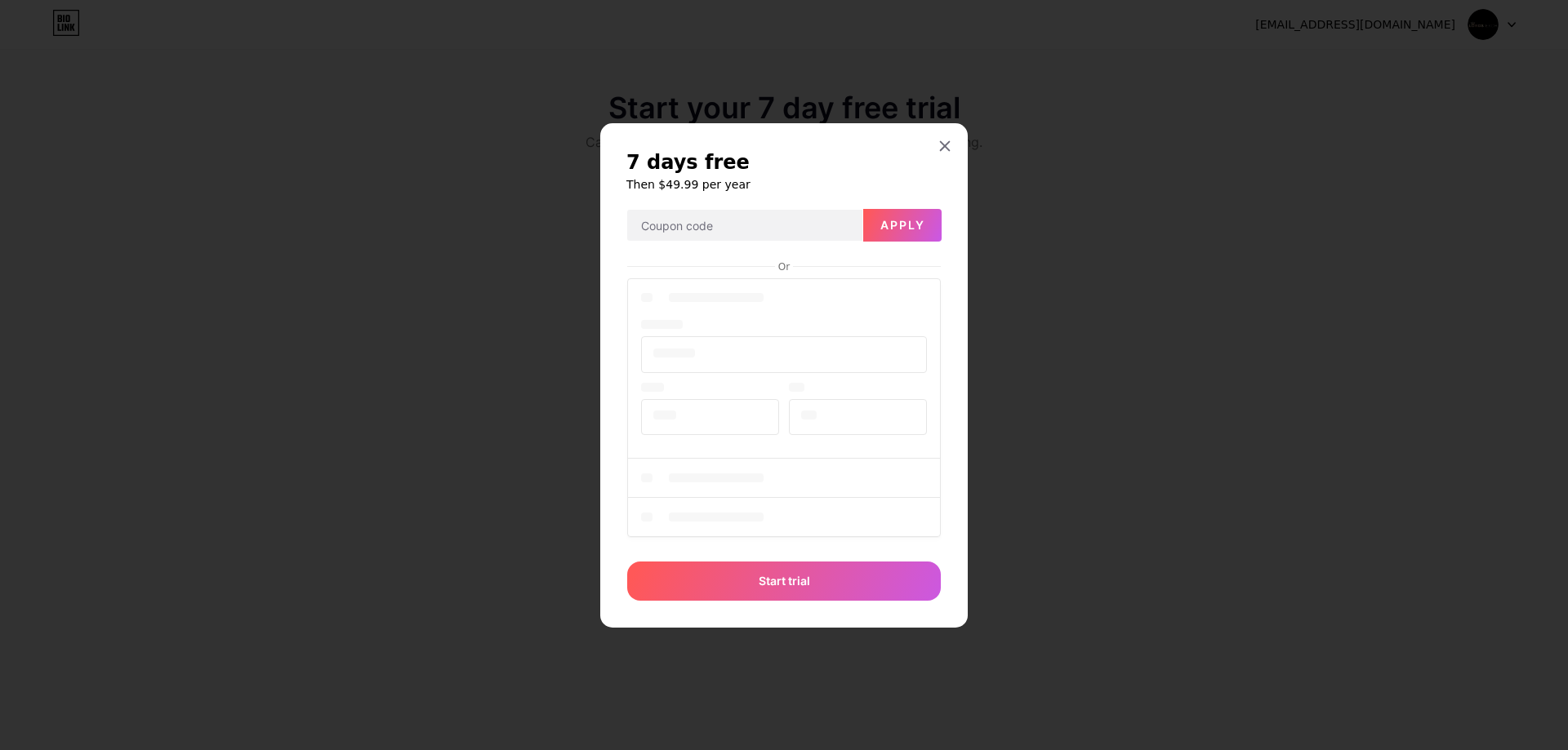
click at [828, 464] on div at bounding box center [784, 410] width 314 height 270
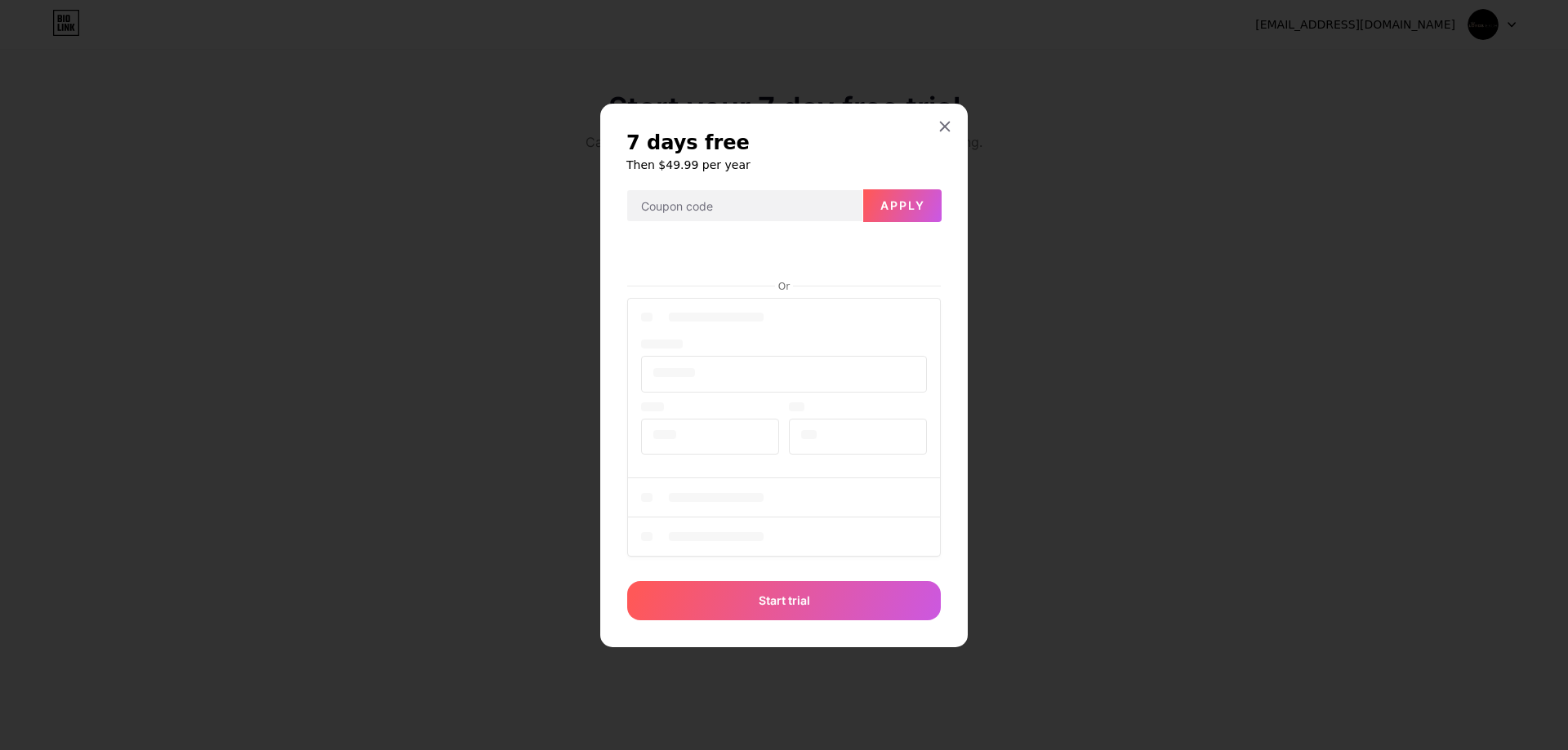
click at [803, 578] on div "Or Start trial" at bounding box center [784, 428] width 315 height 386
click at [801, 609] on div "Start trial" at bounding box center [784, 601] width 314 height 40
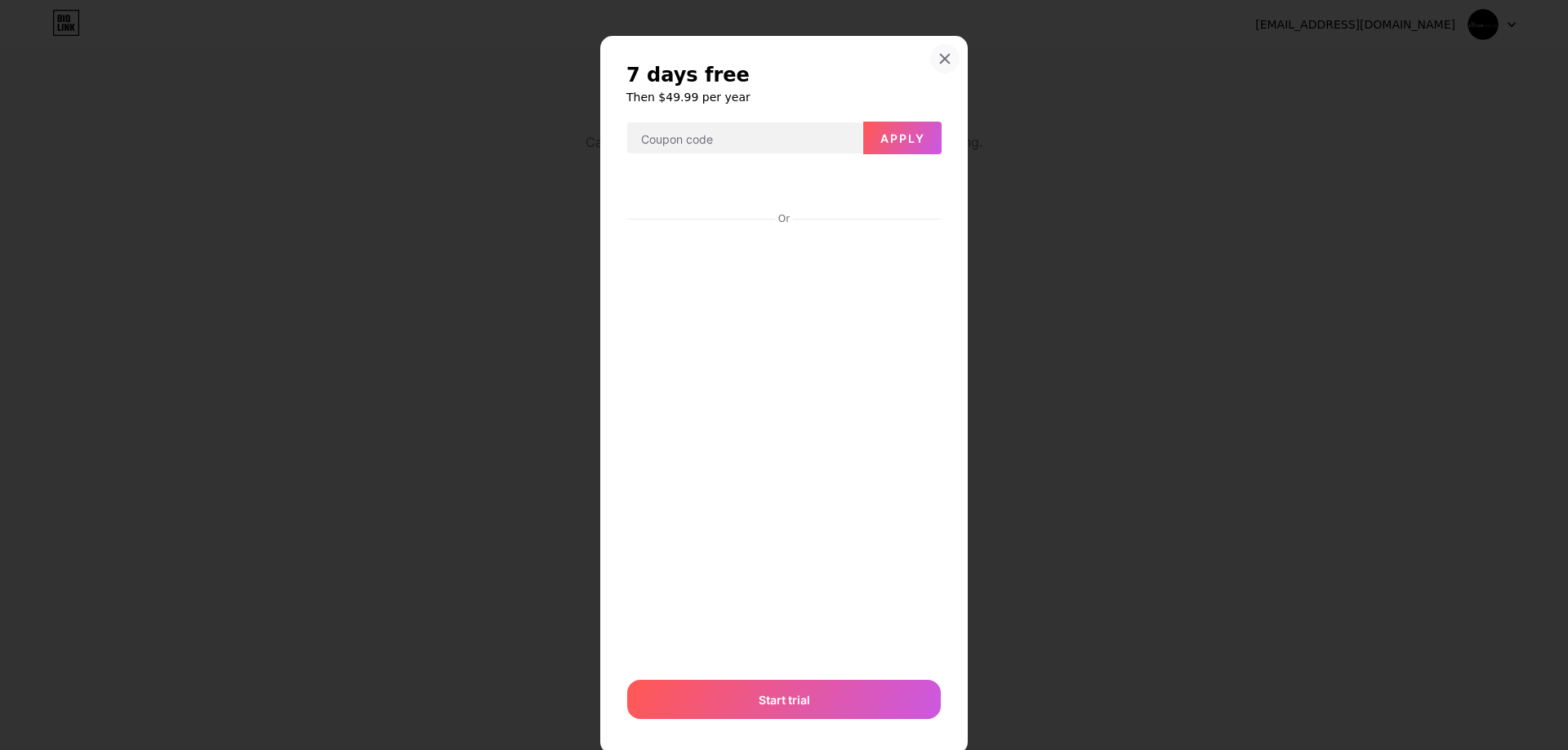
click at [947, 68] on div at bounding box center [945, 59] width 30 height 30
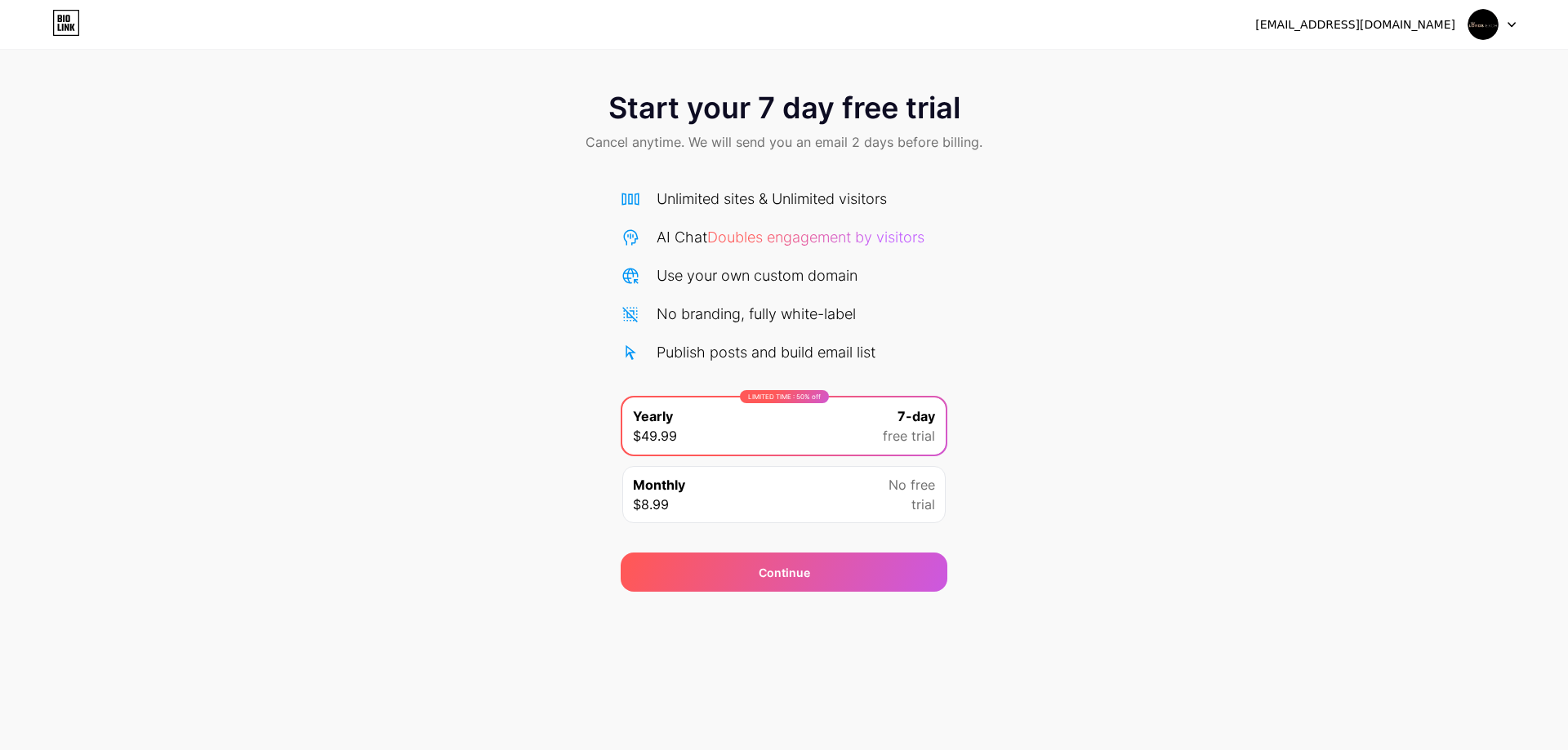
click at [1445, 26] on div "[EMAIL_ADDRESS][DOMAIN_NAME]" at bounding box center [1355, 25] width 200 height 17
click at [1482, 28] on img at bounding box center [1483, 25] width 31 height 31
click at [1388, 63] on li "Logout" at bounding box center [1414, 68] width 203 height 44
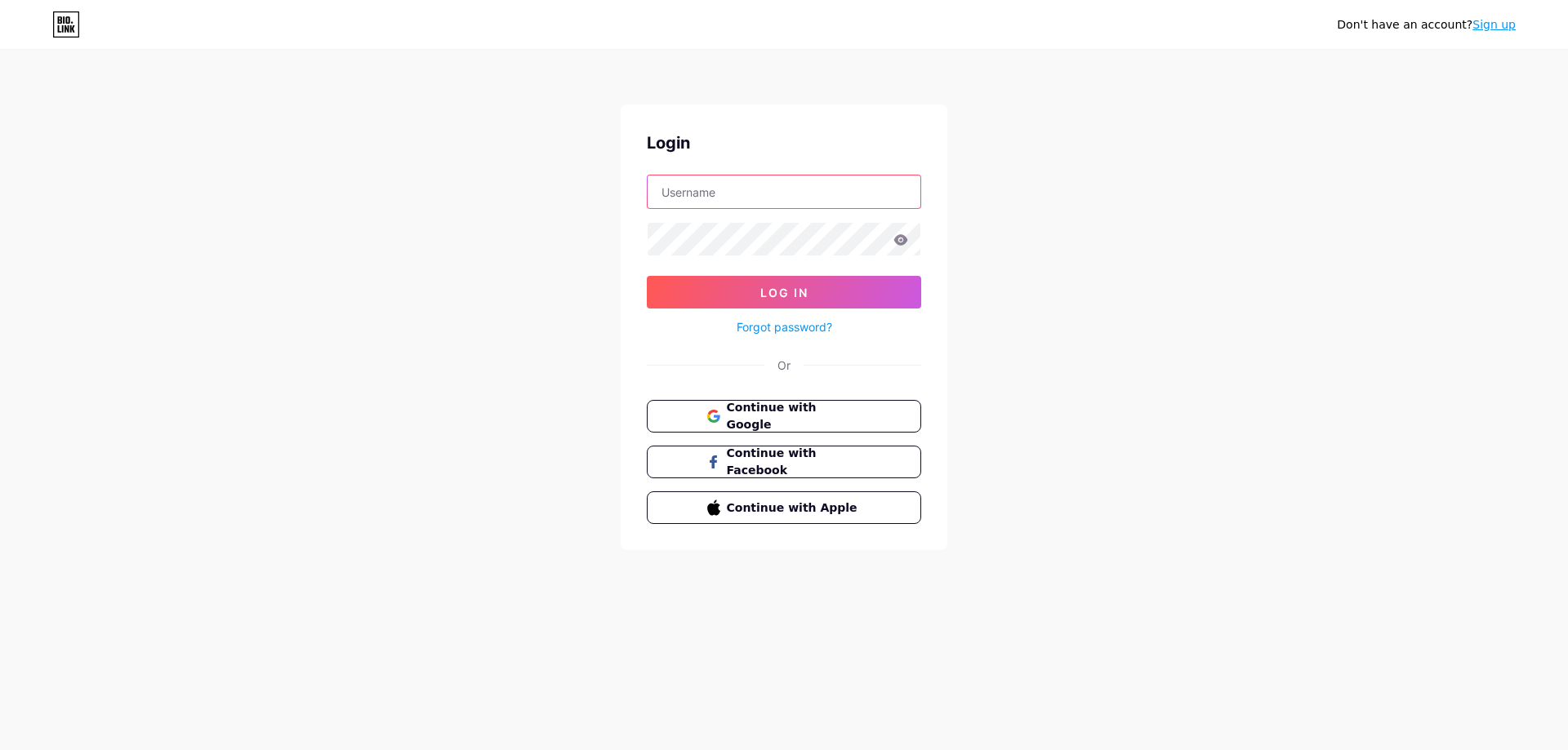
click at [775, 189] on input "text" at bounding box center [783, 192] width 273 height 33
type input "lords_exchange_id"
click at [646, 276] on button "Log In" at bounding box center [783, 292] width 274 height 33
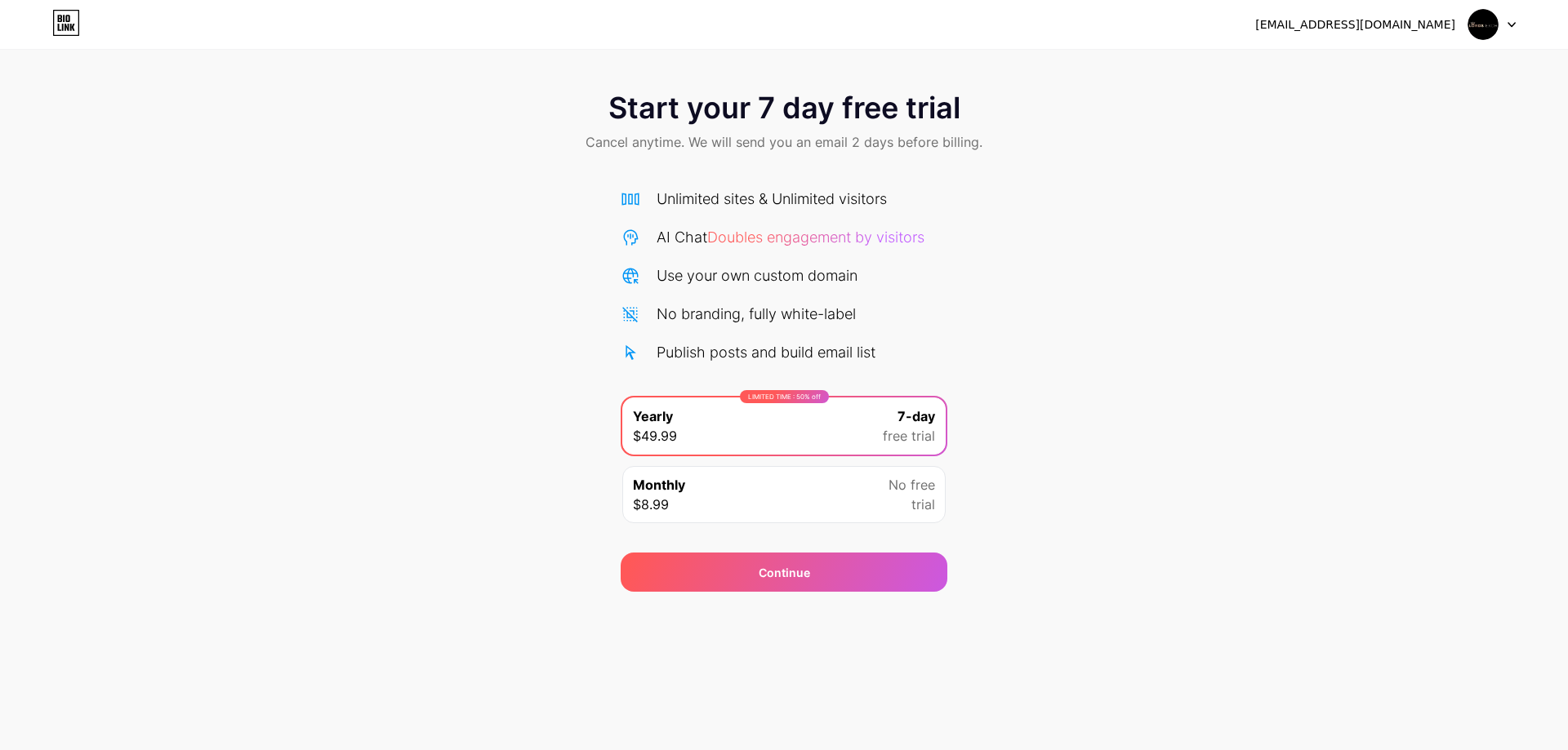
click at [1505, 21] on div at bounding box center [1492, 25] width 48 height 30
